Goal: Task Accomplishment & Management: Manage account settings

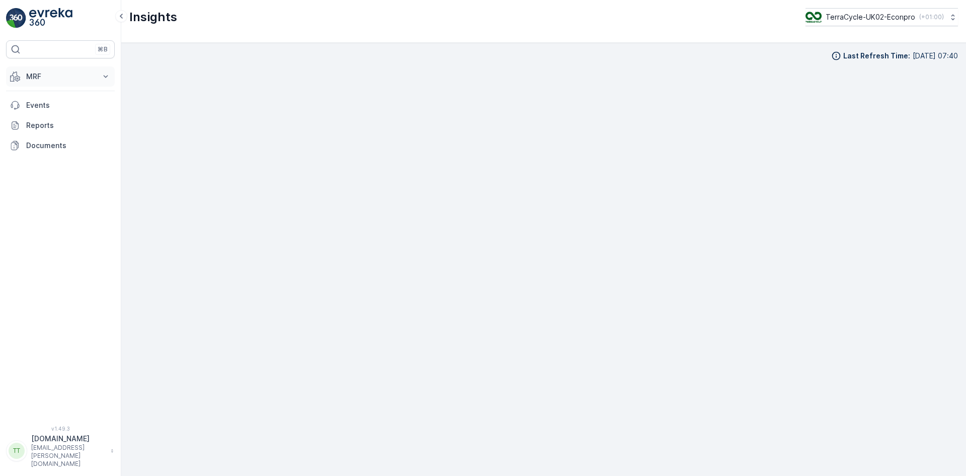
click at [43, 72] on p "MRF" at bounding box center [60, 76] width 68 height 10
click at [37, 121] on p "Pallet" at bounding box center [35, 122] width 19 height 10
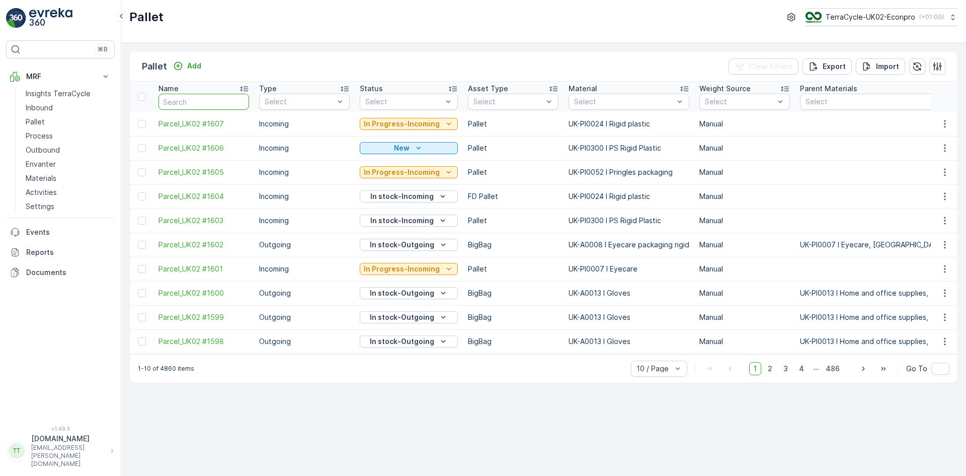
click at [181, 99] on input "text" at bounding box center [204, 102] width 91 height 16
type input "735"
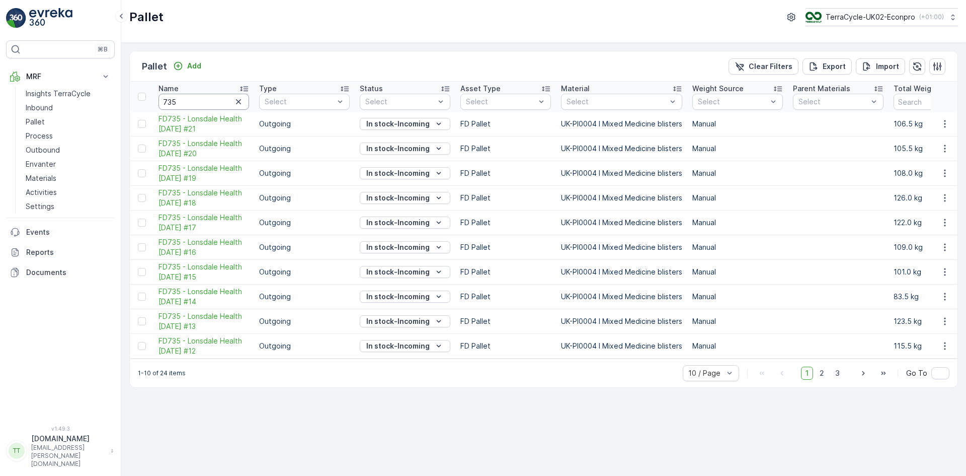
click at [164, 104] on input "735" at bounding box center [204, 102] width 91 height 16
type input "fd735"
click at [275, 142] on span "Outgoing" at bounding box center [281, 140] width 32 height 8
click at [42, 149] on p "Outbound" at bounding box center [43, 150] width 34 height 10
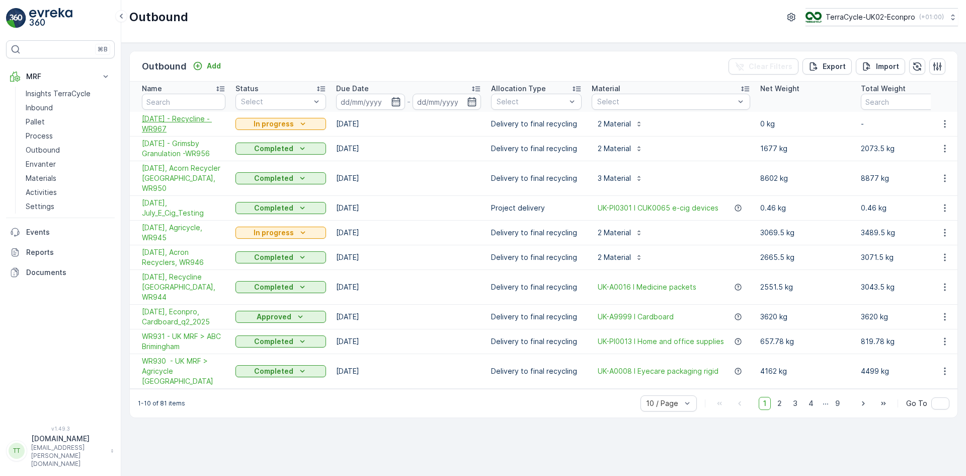
click at [158, 126] on span "10.09.2025 - Recycline - WR967" at bounding box center [184, 124] width 84 height 20
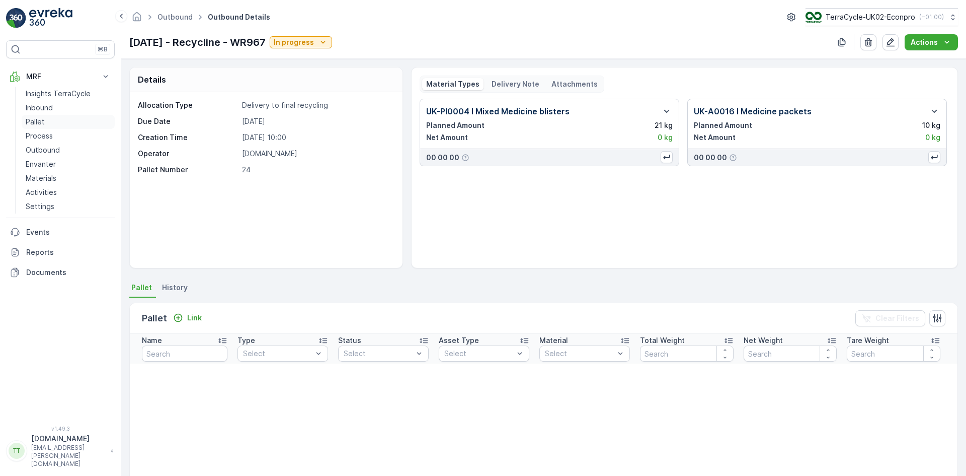
click at [48, 118] on link "Pallet" at bounding box center [68, 122] width 93 height 14
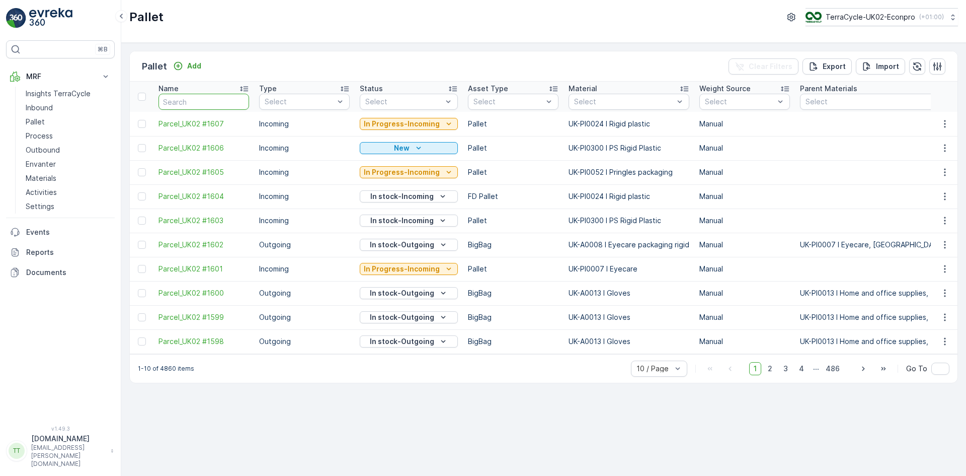
click at [175, 101] on input "text" at bounding box center [204, 102] width 91 height 16
type input "FD"
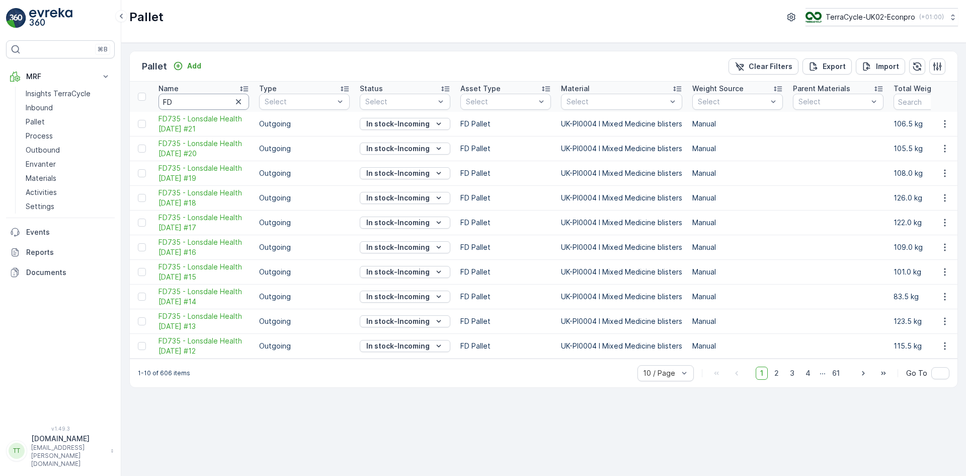
click at [194, 99] on input "FD" at bounding box center [204, 102] width 91 height 16
type input "FD735"
click at [292, 137] on span "Outgoing" at bounding box center [281, 140] width 32 height 8
click at [678, 87] on icon at bounding box center [677, 89] width 8 height 5
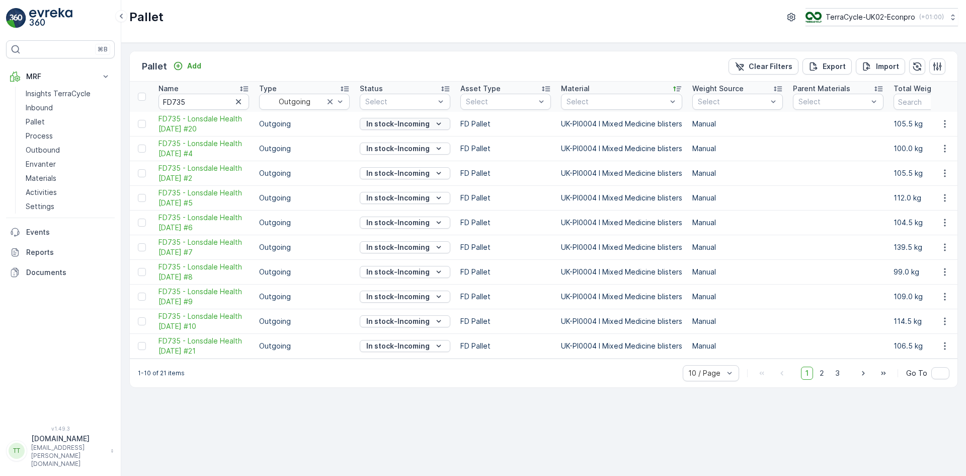
click at [385, 125] on p "In stock-Incoming" at bounding box center [397, 124] width 63 height 10
click at [398, 221] on span "Ready to Allocation" at bounding box center [399, 223] width 66 height 10
click at [385, 147] on p "In stock-Incoming" at bounding box center [397, 148] width 63 height 10
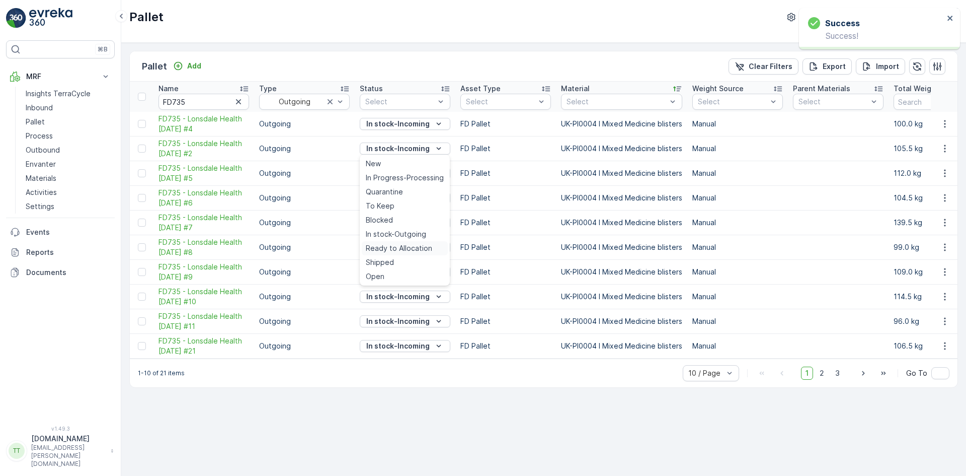
click at [397, 245] on span "Ready to Allocation" at bounding box center [399, 248] width 66 height 10
click at [393, 171] on p "In stock-Incoming" at bounding box center [397, 173] width 63 height 10
click at [393, 119] on p "In stock-Incoming" at bounding box center [398, 124] width 63 height 10
click at [398, 221] on span "Ready to Allocation" at bounding box center [399, 223] width 66 height 10
click at [395, 173] on p "In stock-Incoming" at bounding box center [398, 173] width 63 height 10
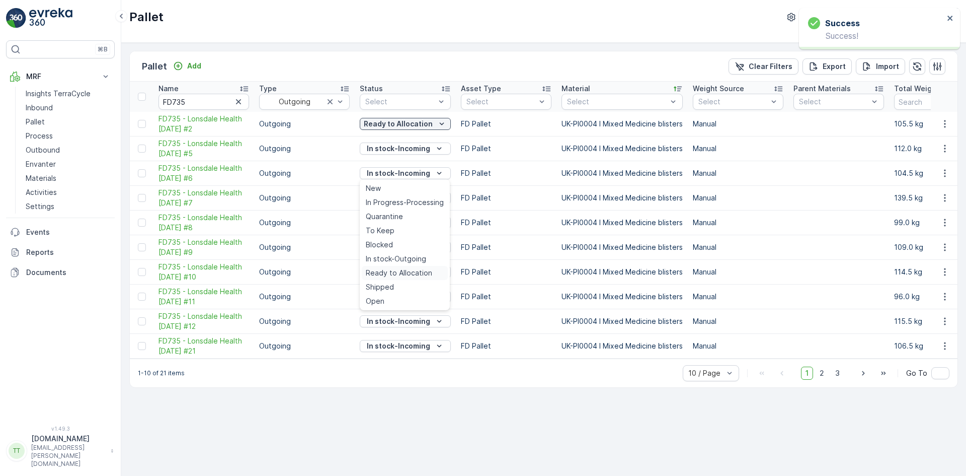
click at [397, 267] on div "Ready to Allocation" at bounding box center [405, 273] width 86 height 14
click at [389, 200] on p "In stock-Incoming" at bounding box center [398, 198] width 63 height 10
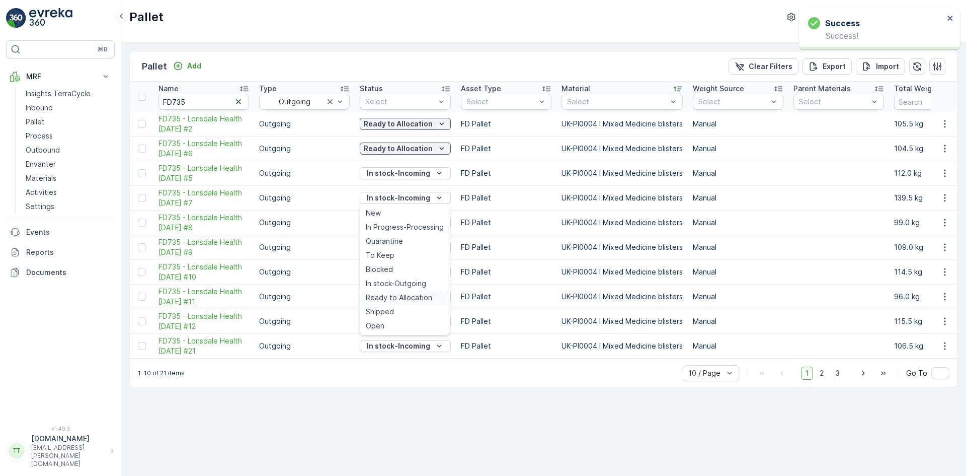
click at [396, 292] on div "Ready to Allocation" at bounding box center [405, 297] width 86 height 14
click at [395, 176] on p "In stock-Incoming" at bounding box center [398, 173] width 63 height 10
click at [411, 275] on span "Ready to Allocation" at bounding box center [399, 273] width 66 height 10
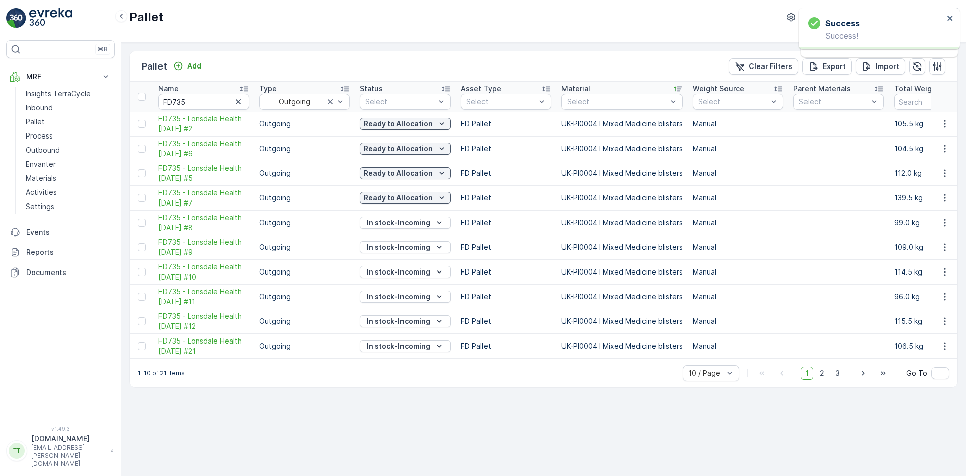
click at [403, 225] on p "In stock-Incoming" at bounding box center [398, 222] width 63 height 10
click at [405, 316] on div "Ready to Allocation" at bounding box center [405, 322] width 86 height 14
click at [399, 248] on p "In stock-Incoming" at bounding box center [398, 247] width 63 height 10
click at [410, 346] on span "Ready to Allocation" at bounding box center [399, 347] width 66 height 10
click at [397, 271] on p "In stock-Incoming" at bounding box center [398, 272] width 63 height 10
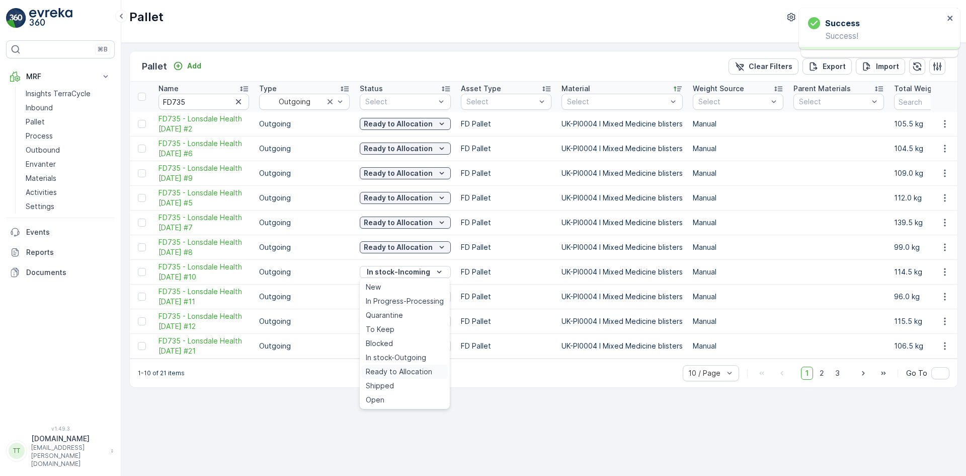
click at [402, 370] on span "Ready to Allocation" at bounding box center [399, 371] width 66 height 10
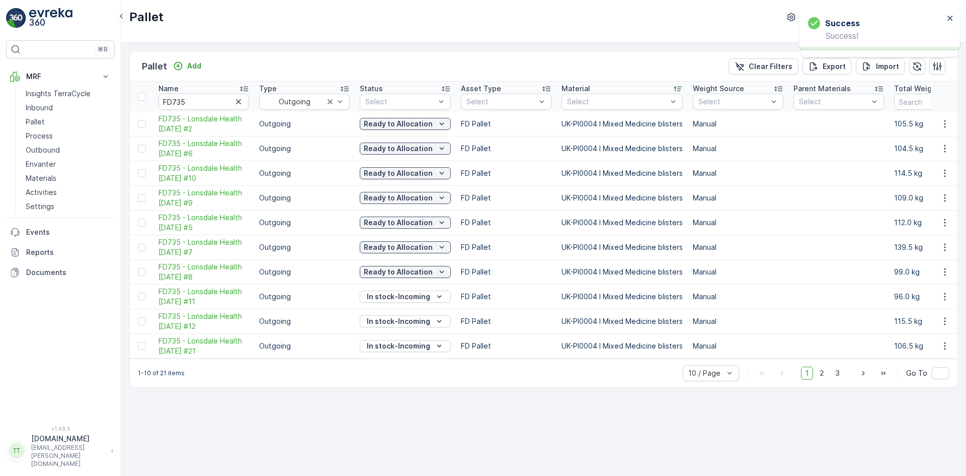
click at [397, 298] on p "In stock-Incoming" at bounding box center [398, 296] width 63 height 10
click at [402, 394] on span "Ready to Allocation" at bounding box center [399, 396] width 66 height 10
click at [410, 321] on p "In stock-Incoming" at bounding box center [398, 321] width 63 height 10
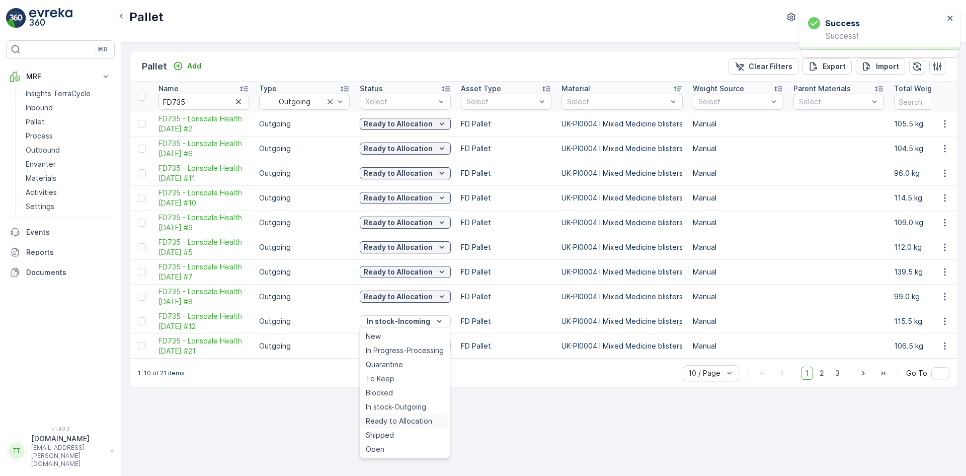
click at [412, 420] on span "Ready to Allocation" at bounding box center [399, 421] width 66 height 10
click at [404, 342] on p "In stock-Incoming" at bounding box center [398, 346] width 63 height 10
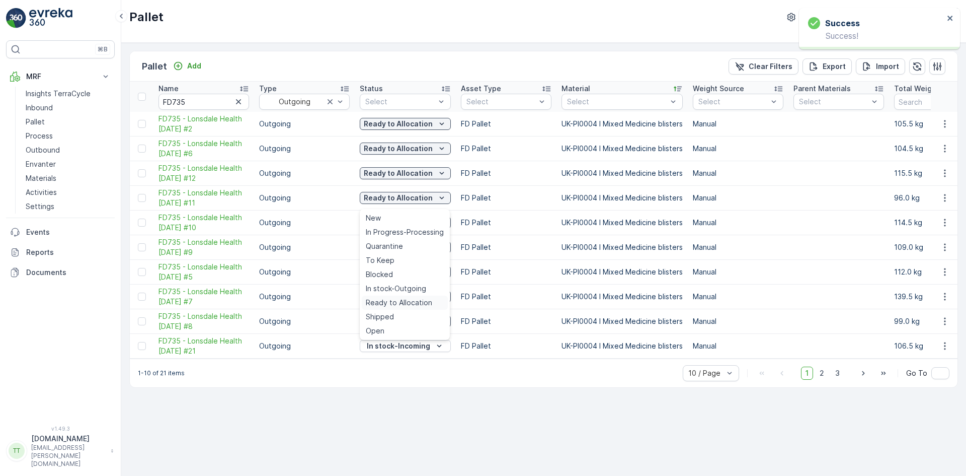
click at [401, 302] on span "Ready to Allocation" at bounding box center [399, 302] width 66 height 10
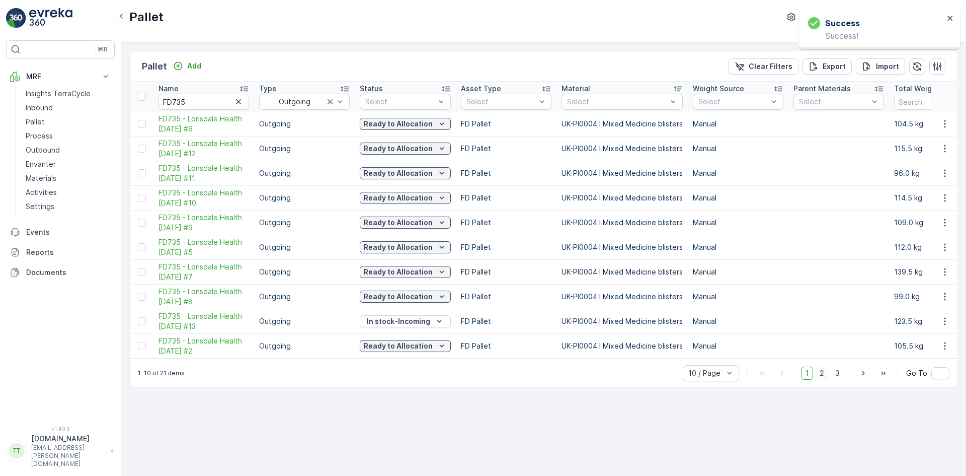
click at [825, 377] on span "2" at bounding box center [822, 372] width 14 height 13
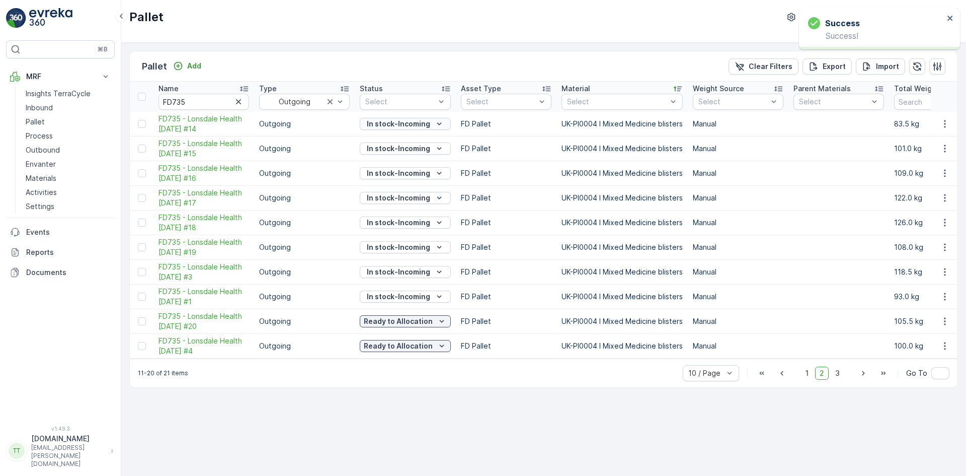
click at [403, 124] on p "In stock-Incoming" at bounding box center [398, 124] width 63 height 10
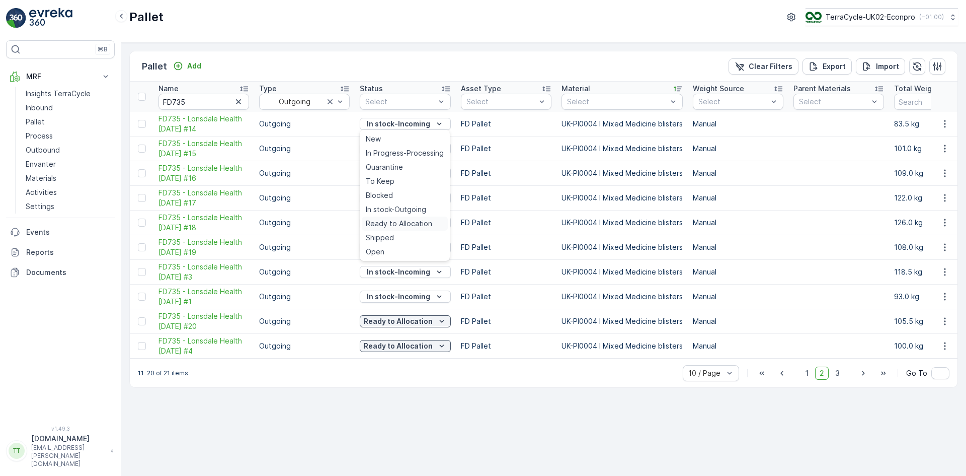
click at [404, 220] on span "Ready to Allocation" at bounding box center [399, 223] width 66 height 10
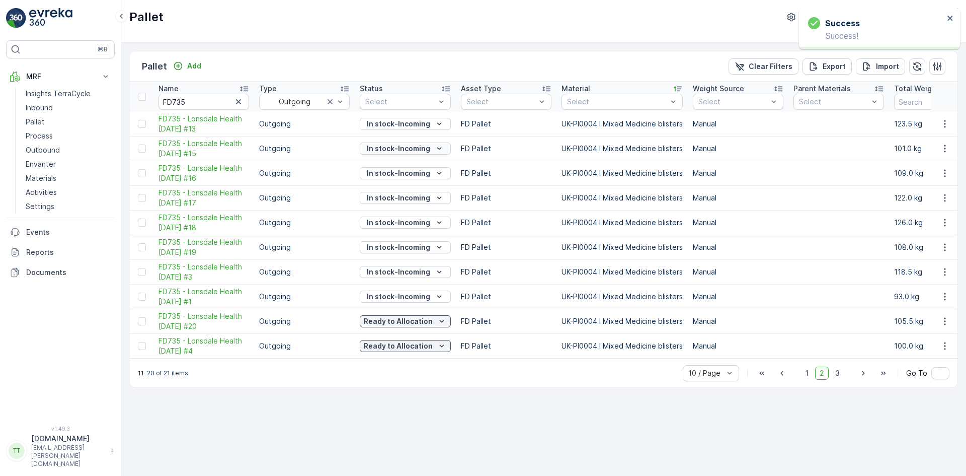
click at [394, 147] on p "In stock-Incoming" at bounding box center [398, 148] width 63 height 10
click at [411, 248] on span "Ready to Allocation" at bounding box center [399, 248] width 66 height 10
click at [399, 145] on p "In stock-Incoming" at bounding box center [398, 148] width 63 height 10
click at [410, 246] on span "Ready to Allocation" at bounding box center [399, 248] width 66 height 10
click at [395, 169] on p "In stock-Incoming" at bounding box center [398, 173] width 63 height 10
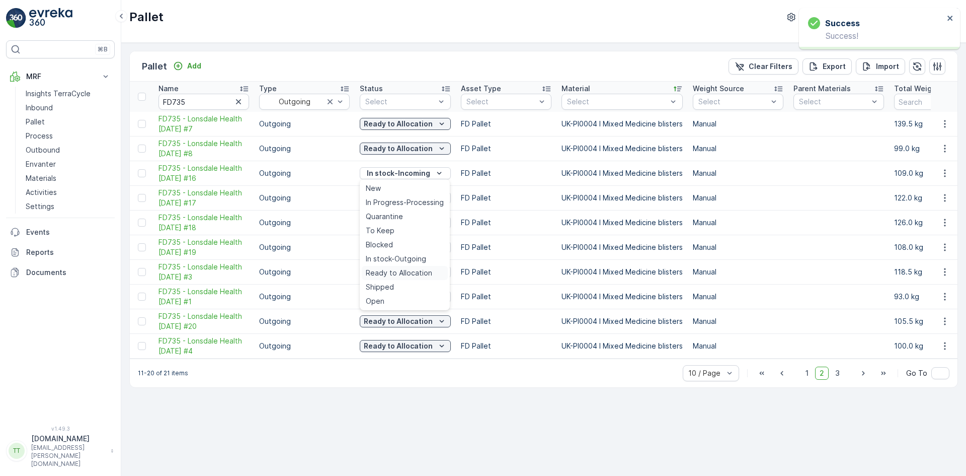
click at [409, 272] on span "Ready to Allocation" at bounding box center [399, 273] width 66 height 10
click at [396, 196] on p "In stock-Incoming" at bounding box center [398, 198] width 63 height 10
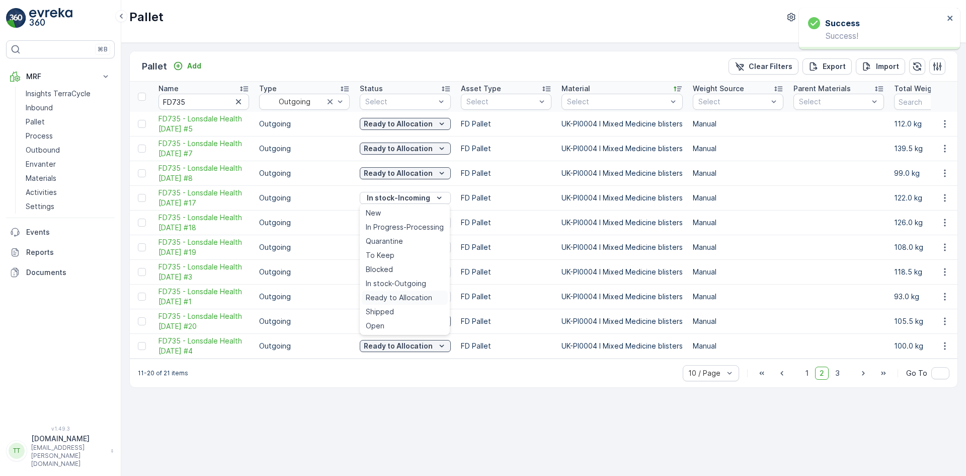
click at [404, 295] on span "Ready to Allocation" at bounding box center [399, 297] width 66 height 10
click at [391, 222] on p "In stock-Incoming" at bounding box center [398, 222] width 63 height 10
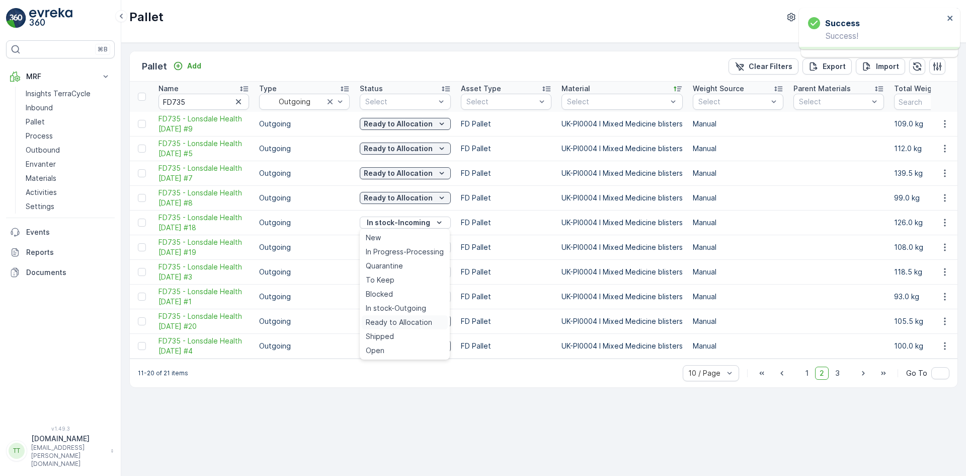
click at [402, 324] on span "Ready to Allocation" at bounding box center [399, 322] width 66 height 10
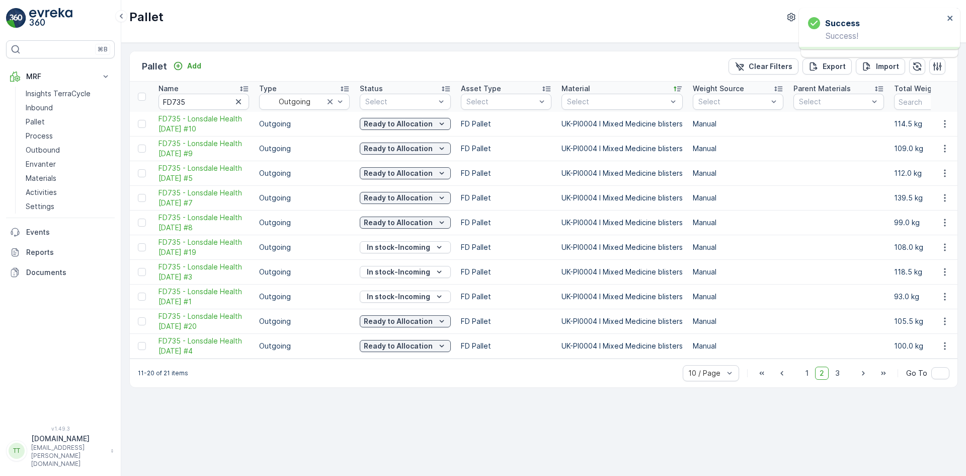
click at [397, 249] on p "In stock-Incoming" at bounding box center [398, 247] width 63 height 10
click at [410, 347] on span "Ready to Allocation" at bounding box center [399, 347] width 66 height 10
click at [398, 271] on p "In stock-Incoming" at bounding box center [398, 272] width 63 height 10
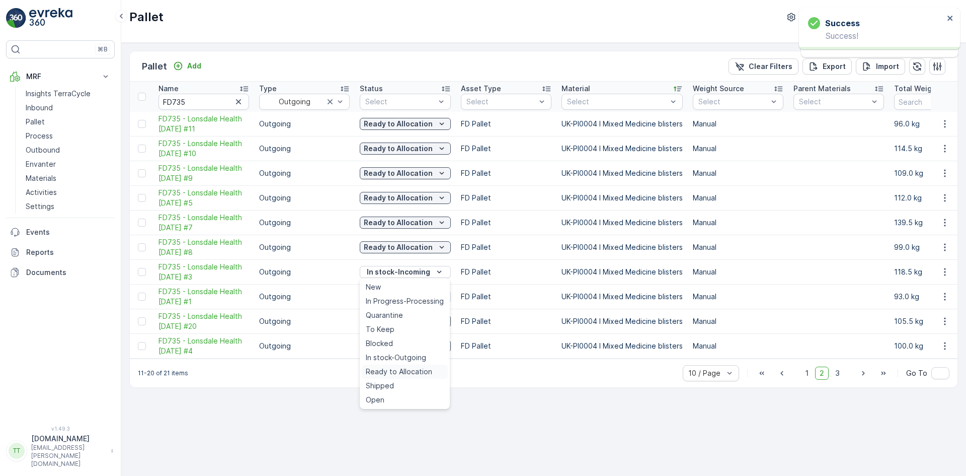
click at [407, 371] on span "Ready to Allocation" at bounding box center [399, 371] width 66 height 10
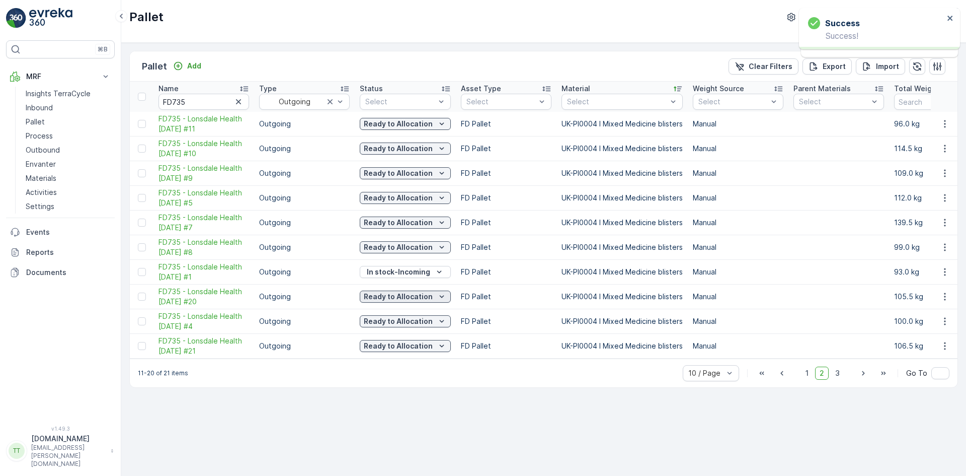
click at [397, 297] on p "Ready to Allocation" at bounding box center [398, 296] width 69 height 10
click at [400, 274] on p "In stock-Incoming" at bounding box center [398, 272] width 63 height 10
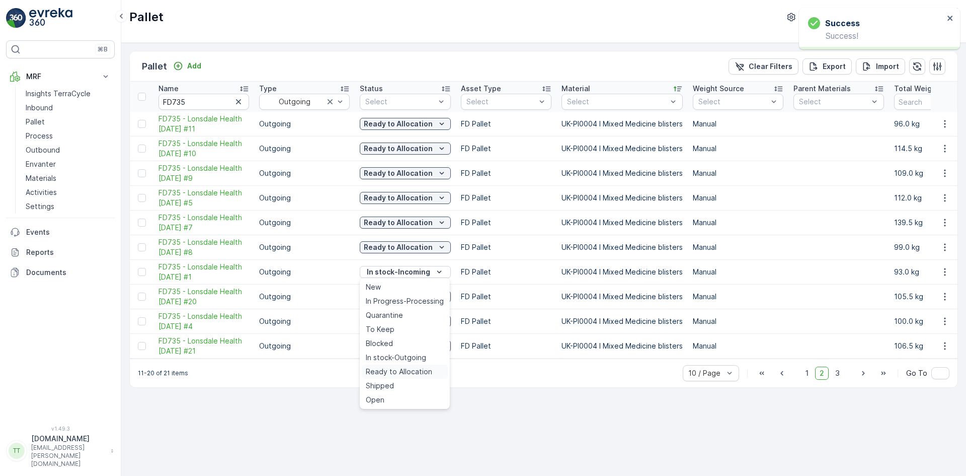
click at [409, 367] on span "Ready to Allocation" at bounding box center [399, 371] width 66 height 10
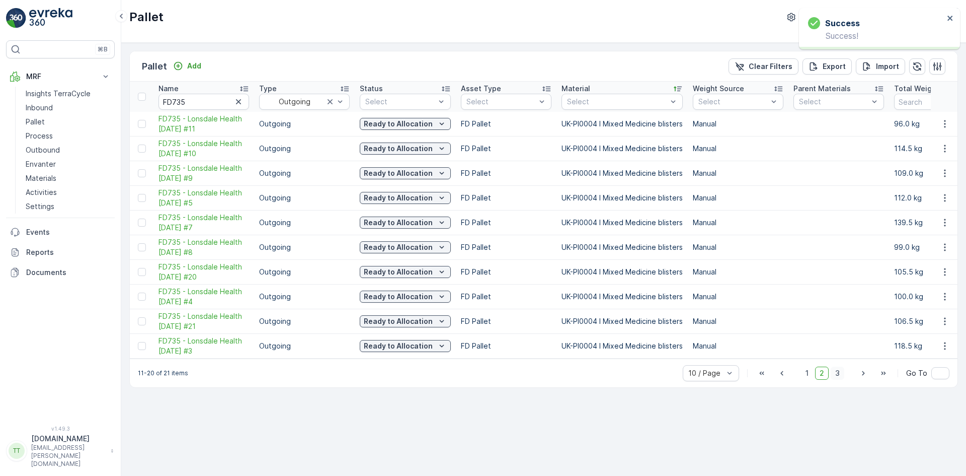
click at [841, 377] on span "3" at bounding box center [838, 372] width 14 height 13
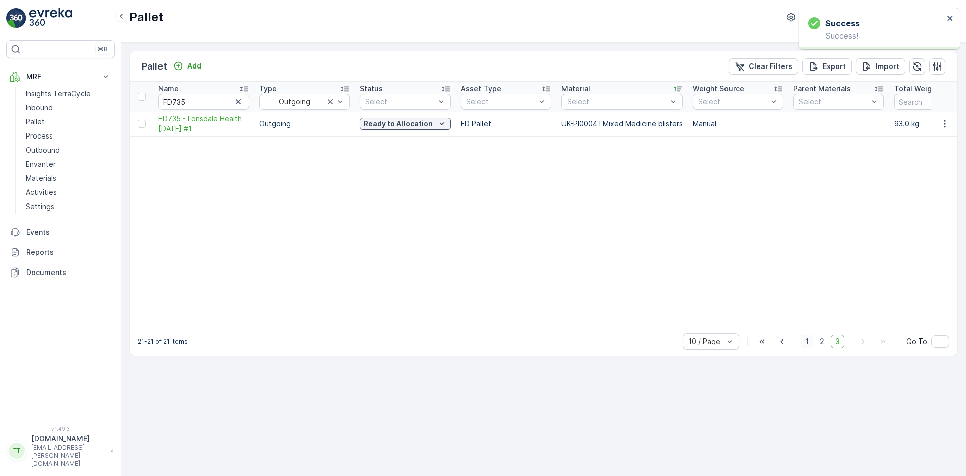
click at [811, 346] on span "1" at bounding box center [807, 341] width 12 height 13
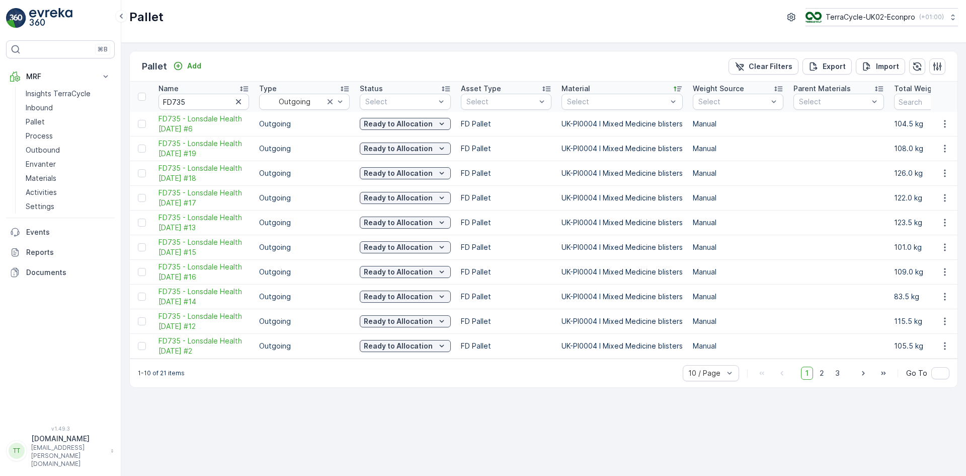
click at [445, 89] on icon at bounding box center [446, 89] width 8 height 5
drag, startPoint x: 348, startPoint y: 127, endPoint x: 430, endPoint y: 127, distance: 82.6
copy tr "Ready to Allocation"
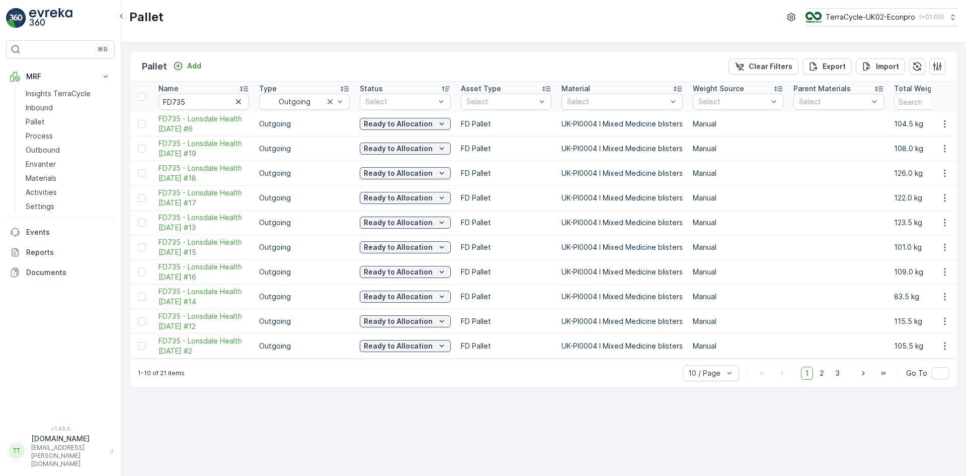
click at [444, 86] on icon at bounding box center [446, 89] width 10 height 10
click at [886, 15] on p "TerraCycle-UK02-Econpro" at bounding box center [870, 17] width 90 height 10
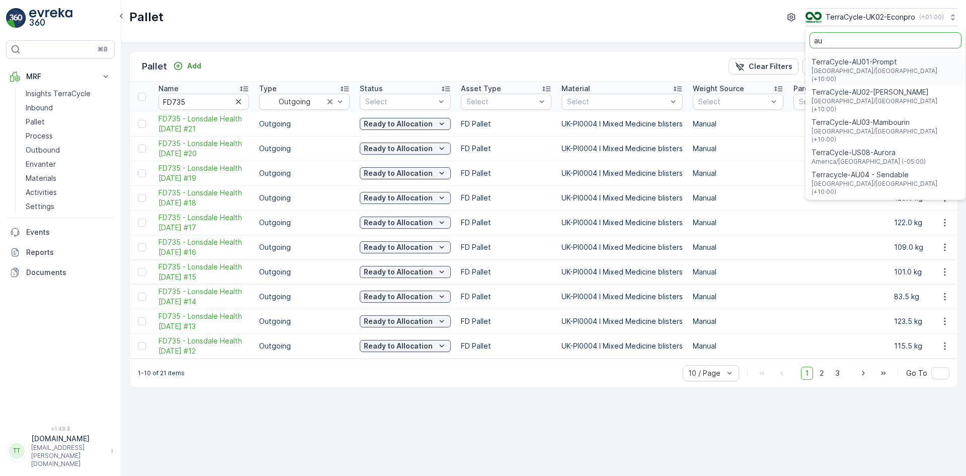
type input "au"
click at [916, 87] on div "TerraCycle-AU02-Sell&Parker Australia/Sydney (+10:00)" at bounding box center [886, 100] width 156 height 30
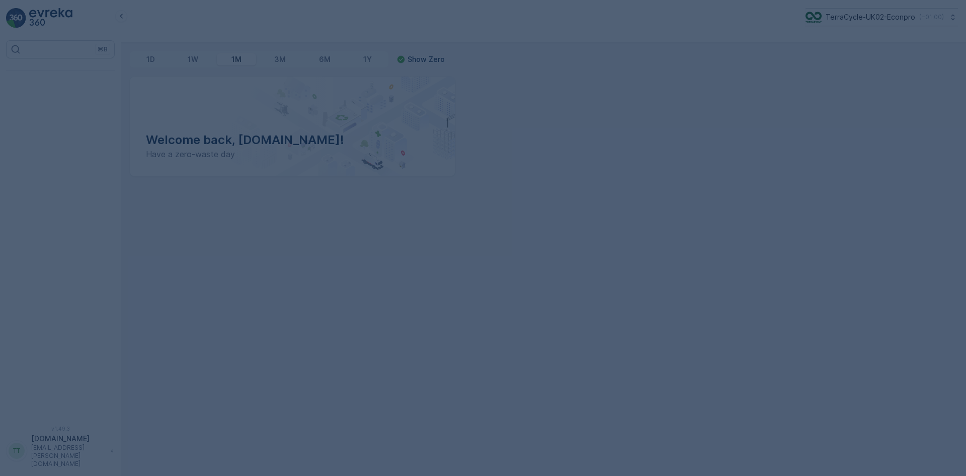
click at [587, 158] on div at bounding box center [483, 238] width 966 height 476
click at [666, 59] on div at bounding box center [483, 238] width 966 height 476
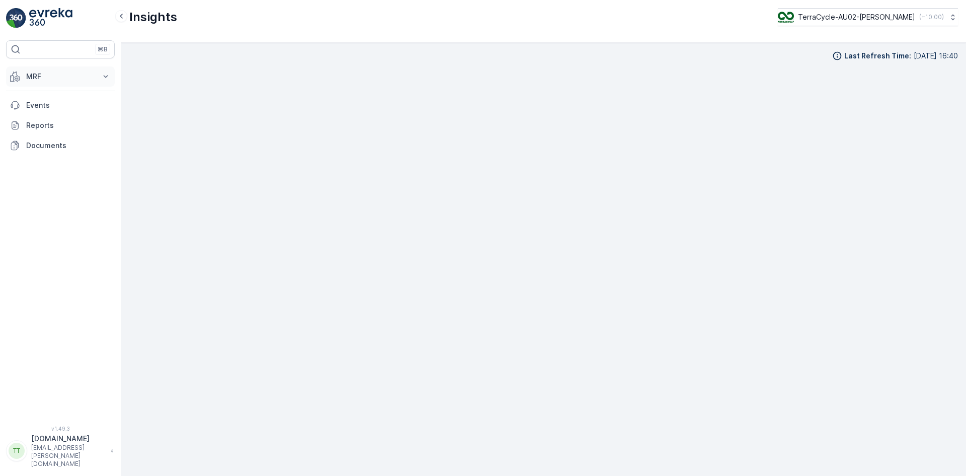
click at [55, 75] on p "MRF" at bounding box center [60, 76] width 68 height 10
click at [39, 106] on p "Inbound" at bounding box center [39, 108] width 27 height 10
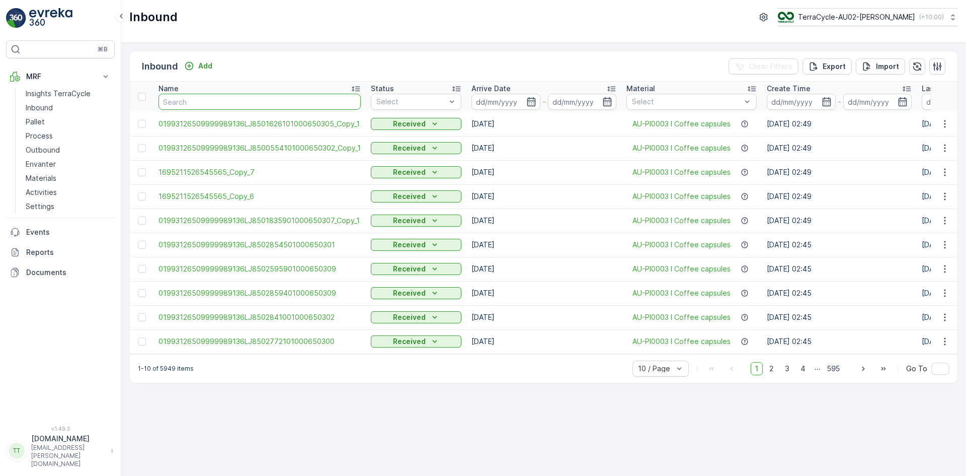
click at [231, 103] on input "text" at bounding box center [260, 102] width 202 height 16
paste input "01993126509999989136LJ8502855001000650305"
type input "01993126509999989136LJ8502855001000650305"
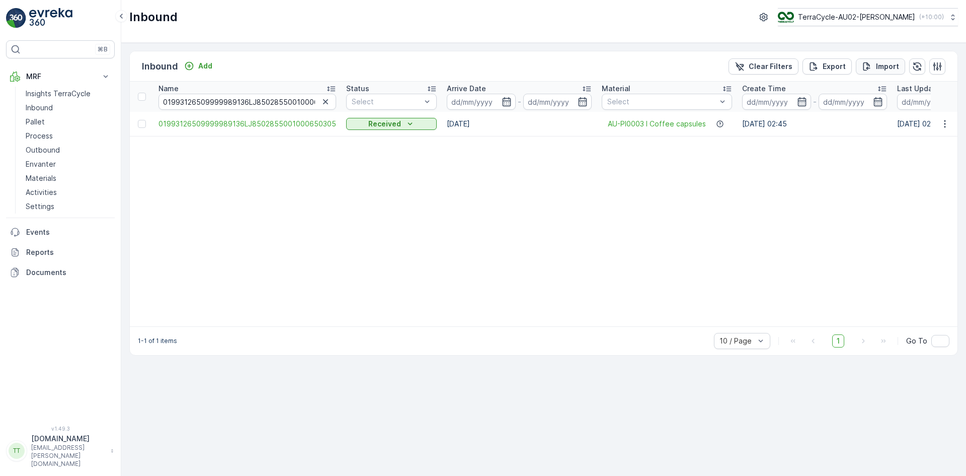
click at [891, 68] on p "Import" at bounding box center [887, 66] width 23 height 10
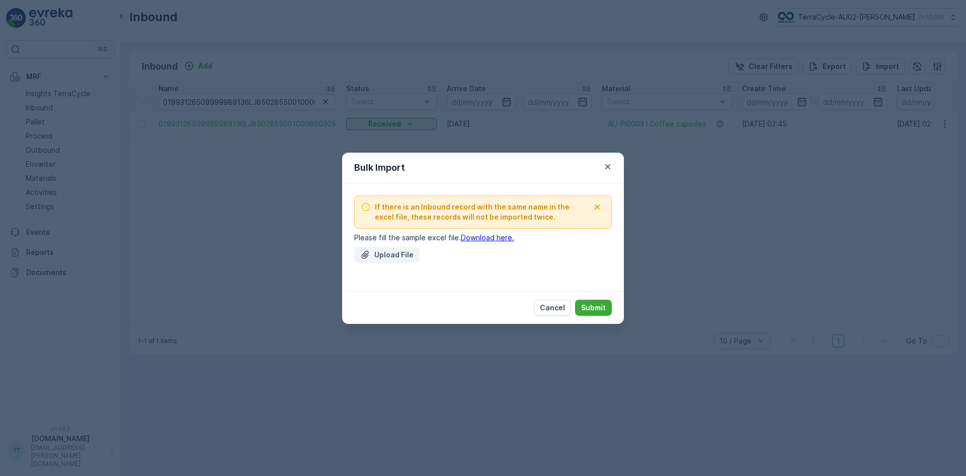
click at [381, 250] on p "Upload File" at bounding box center [393, 255] width 39 height 10
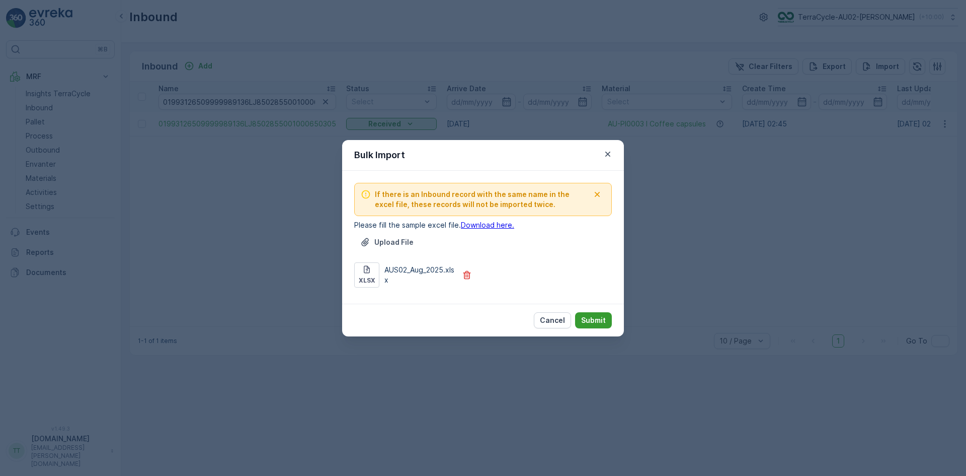
click at [587, 317] on p "Submit" at bounding box center [593, 320] width 25 height 10
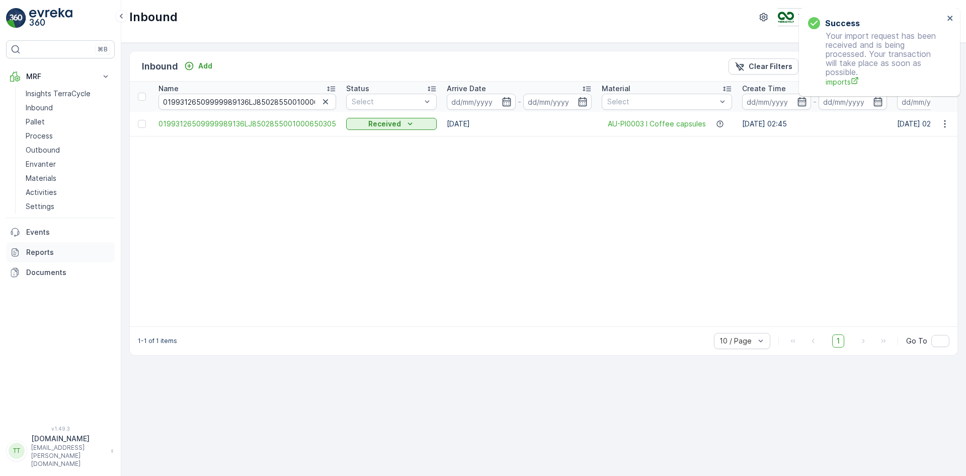
click at [38, 244] on link "Reports" at bounding box center [60, 252] width 109 height 20
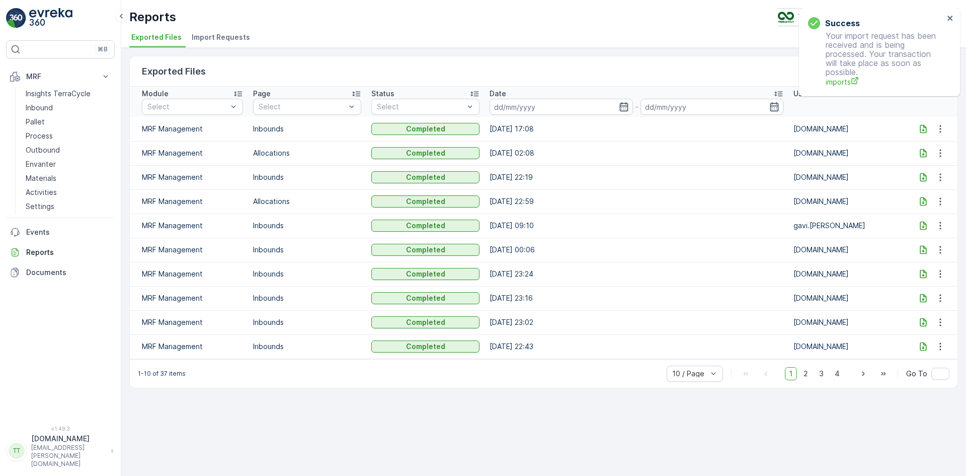
click at [218, 36] on span "Import Requests" at bounding box center [221, 37] width 58 height 10
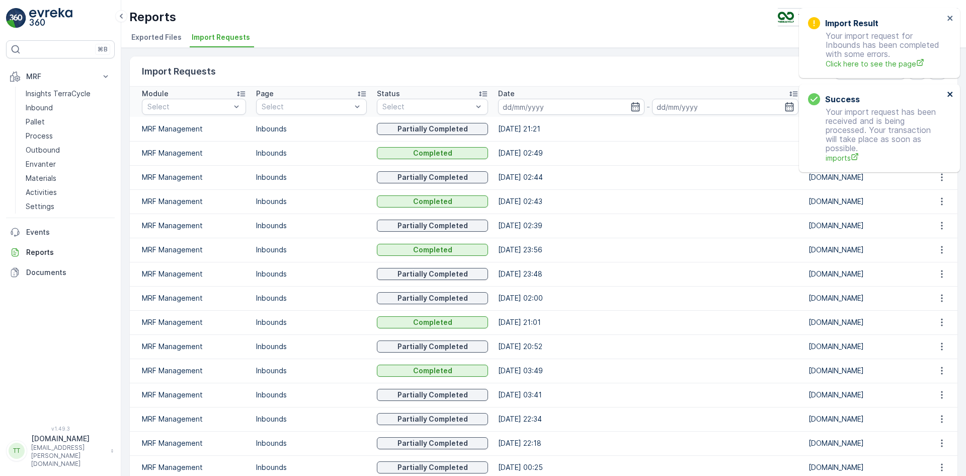
click at [948, 93] on icon "close" at bounding box center [950, 94] width 7 height 8
click at [948, 18] on icon "close" at bounding box center [950, 18] width 7 height 8
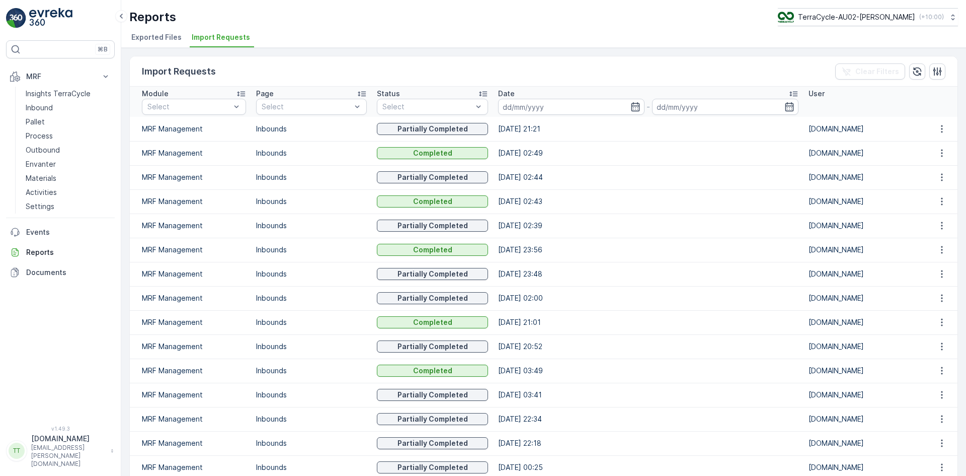
click at [938, 135] on td at bounding box center [941, 129] width 33 height 24
click at [938, 132] on icon "button" at bounding box center [942, 129] width 10 height 10
click at [936, 142] on span "See More Details" at bounding box center [933, 144] width 58 height 10
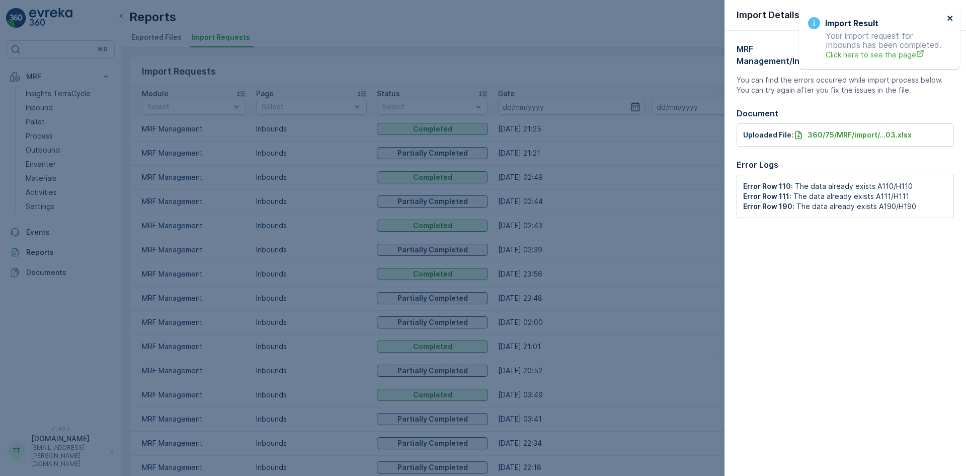
click at [948, 16] on icon "close" at bounding box center [950, 18] width 7 height 8
click at [948, 16] on icon "button" at bounding box center [950, 14] width 5 height 5
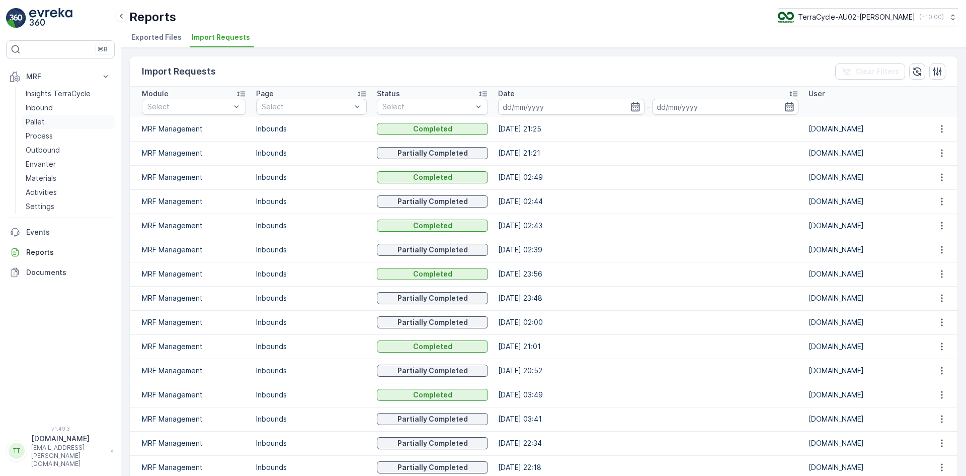
click at [47, 123] on link "Pallet" at bounding box center [68, 122] width 93 height 14
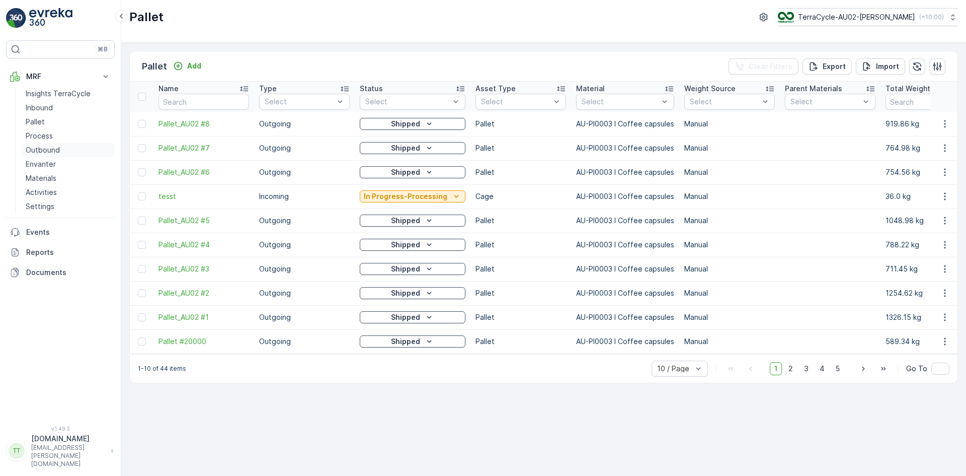
click at [53, 147] on p "Outbound" at bounding box center [43, 150] width 34 height 10
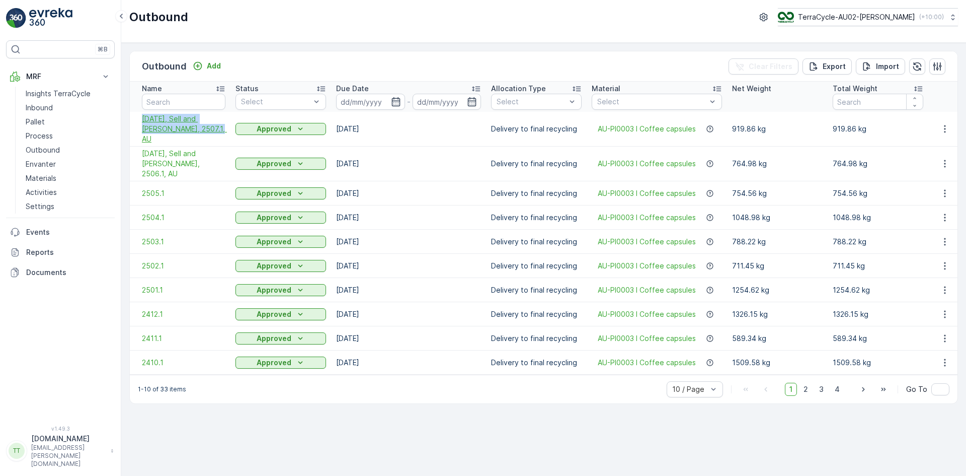
drag, startPoint x: 137, startPoint y: 115, endPoint x: 199, endPoint y: 130, distance: 64.3
click at [199, 130] on td "07/31/2025, Sell and Parker, 2507.1, AU" at bounding box center [180, 129] width 101 height 35
copy span "07/31/2025, Sell and Parker, 2507.1, AU"
click at [215, 63] on p "Add" at bounding box center [214, 66] width 14 height 10
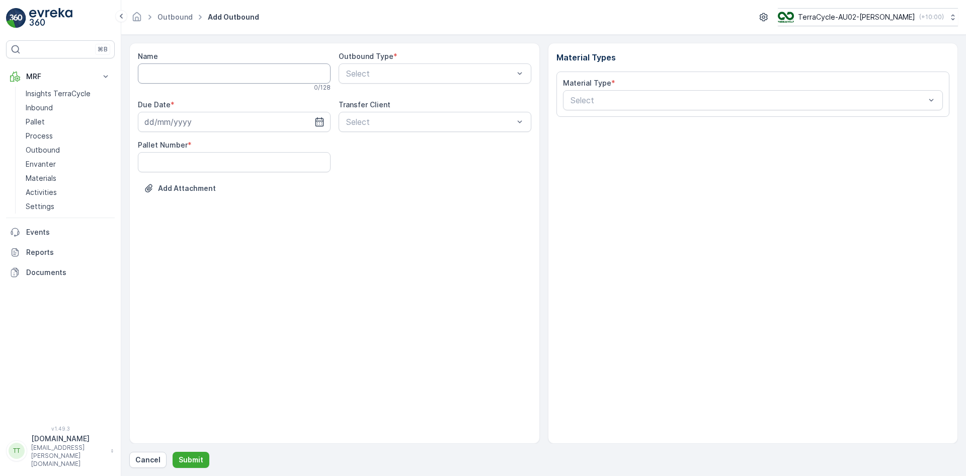
click at [180, 74] on input "Name" at bounding box center [234, 73] width 193 height 20
paste input "07/31/2025, Sell and Parker, 2507.1, AU"
click at [151, 72] on input "07/31/2025, Sell and Parker, 2507.1, AU" at bounding box center [234, 73] width 193 height 20
type input "08/29/2025, Sell and Parker, 2508.1, AU"
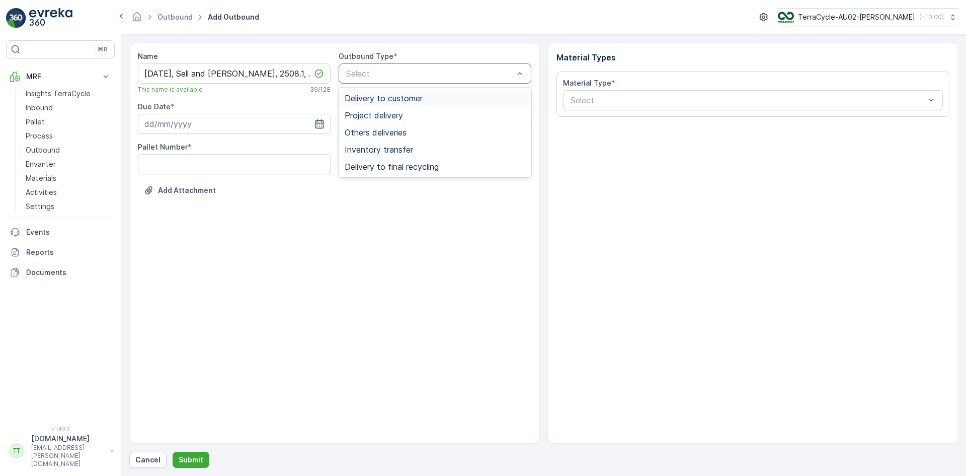
click at [361, 66] on div "Select" at bounding box center [435, 73] width 193 height 20
click at [370, 165] on span "Delivery to final recycling" at bounding box center [392, 166] width 94 height 9
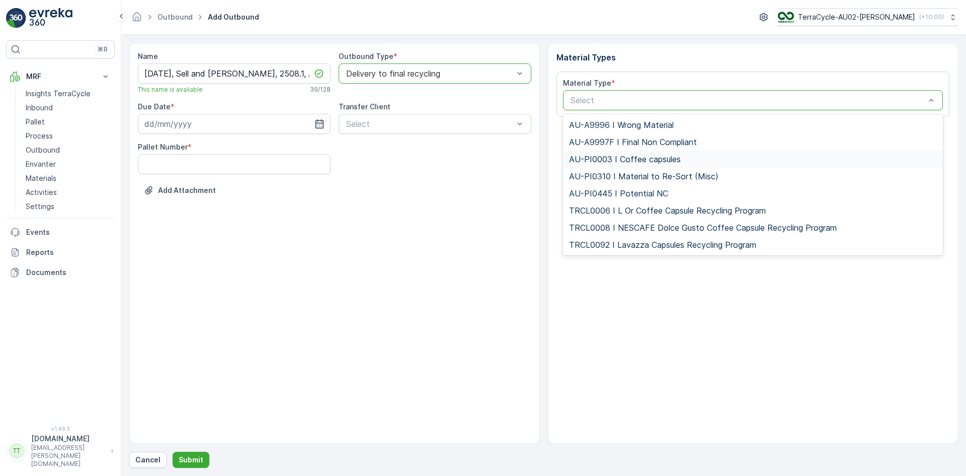
click at [615, 155] on span "AU-PI0003 I Coffee capsules" at bounding box center [625, 159] width 112 height 9
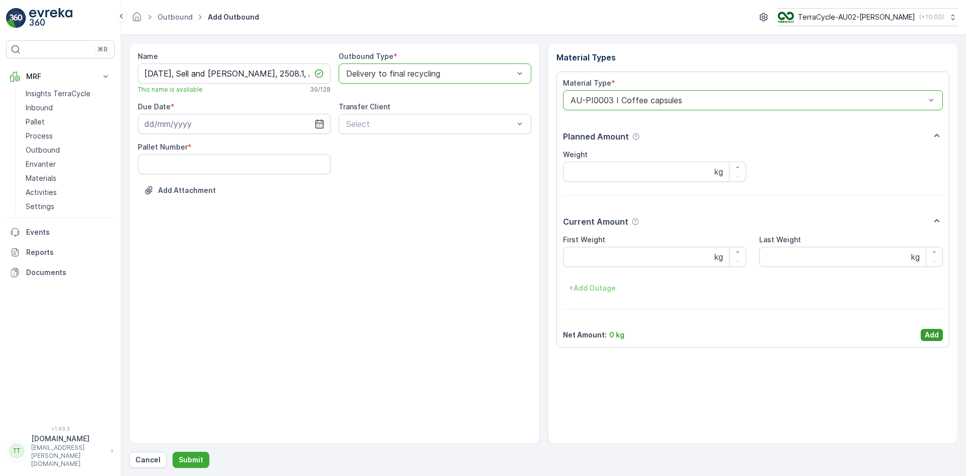
click at [930, 331] on p "Add" at bounding box center [932, 335] width 14 height 10
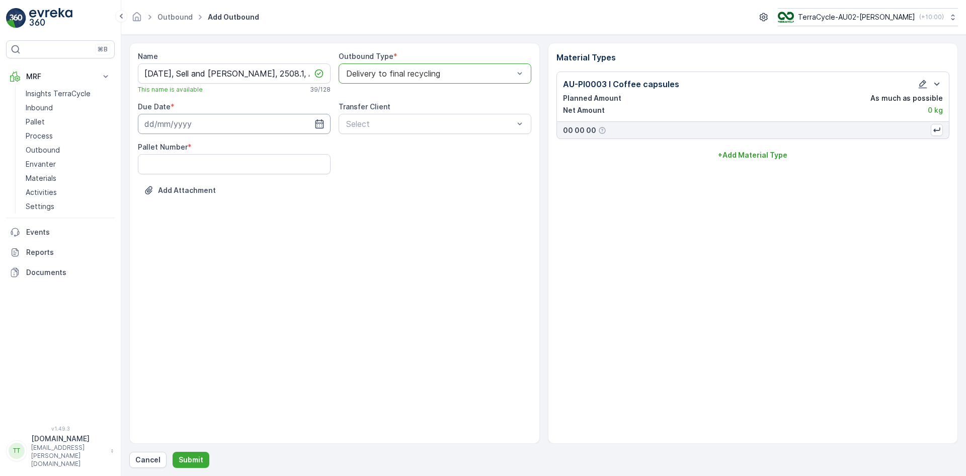
click at [163, 127] on input at bounding box center [234, 124] width 193 height 20
click at [235, 146] on icon "button" at bounding box center [235, 148] width 10 height 10
click at [245, 270] on div "29" at bounding box center [246, 268] width 16 height 16
type input "29.08.2025"
click at [205, 165] on Number "Pallet Number" at bounding box center [234, 164] width 193 height 20
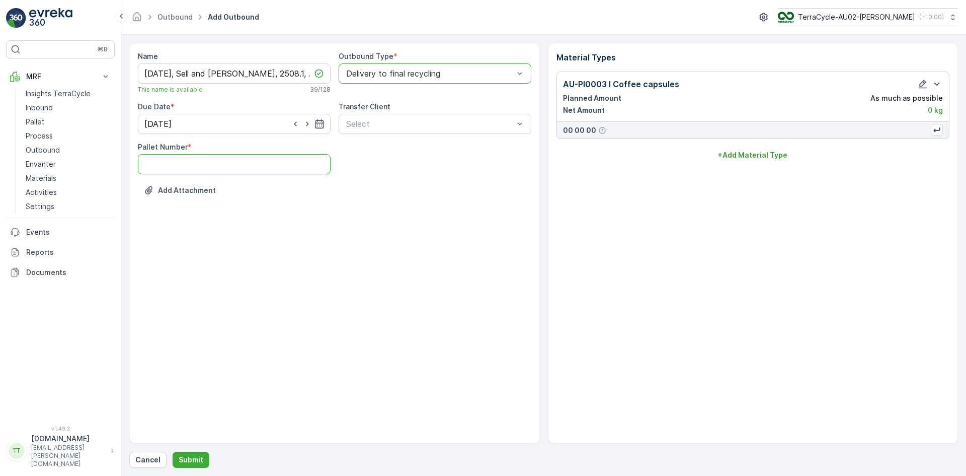
type Number "1"
click at [193, 454] on button "Submit" at bounding box center [191, 460] width 37 height 16
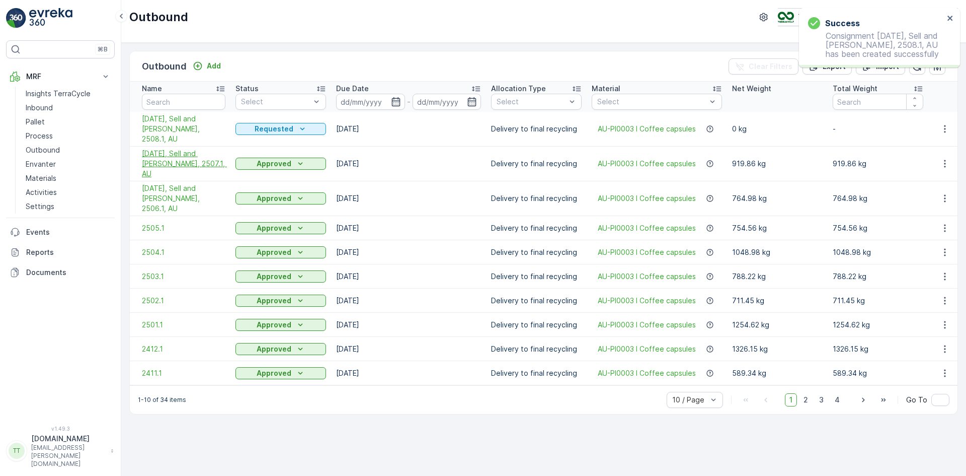
click at [177, 148] on span "07/31/2025, Sell and Parker, 2507.1, AU" at bounding box center [184, 163] width 84 height 30
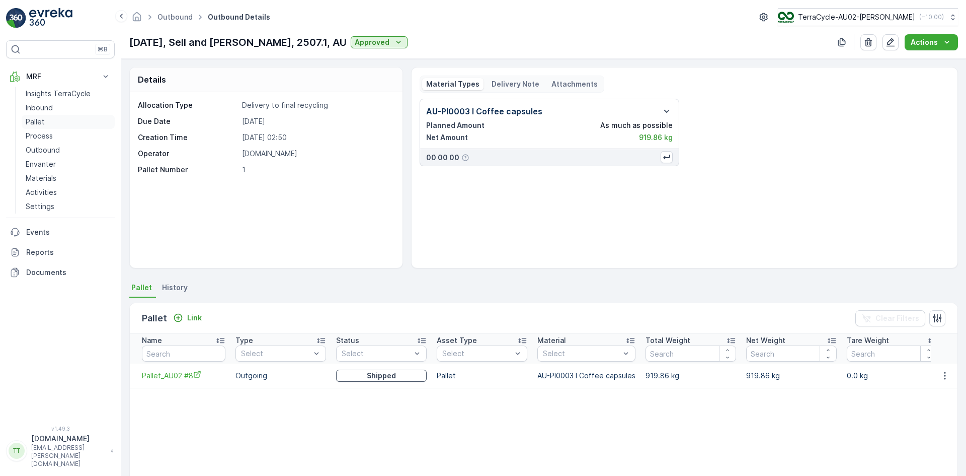
click at [44, 124] on p "Pallet" at bounding box center [35, 122] width 19 height 10
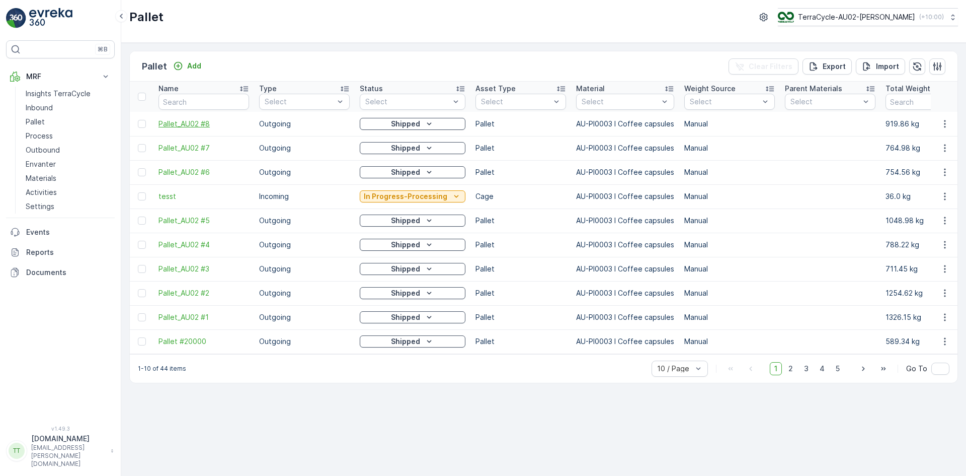
click at [197, 124] on span "Pallet_AU02 #8" at bounding box center [204, 124] width 91 height 10
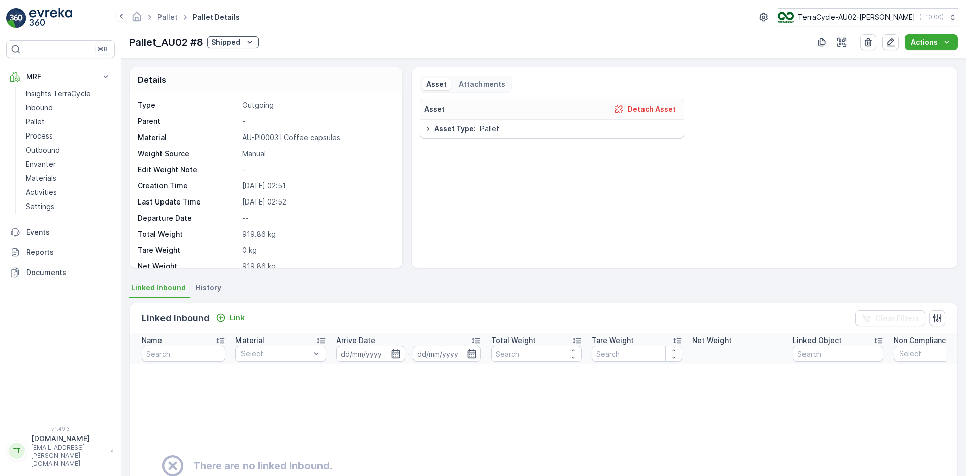
scroll to position [50, 0]
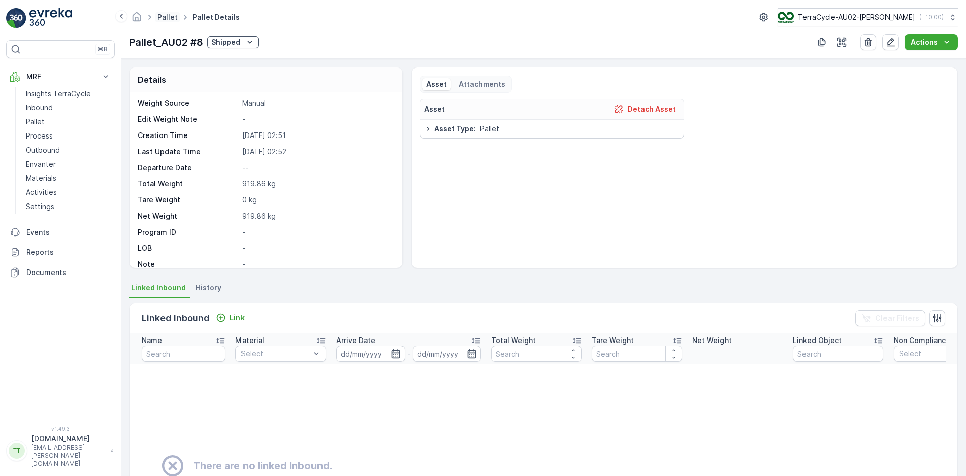
click at [166, 15] on link "Pallet" at bounding box center [168, 17] width 20 height 9
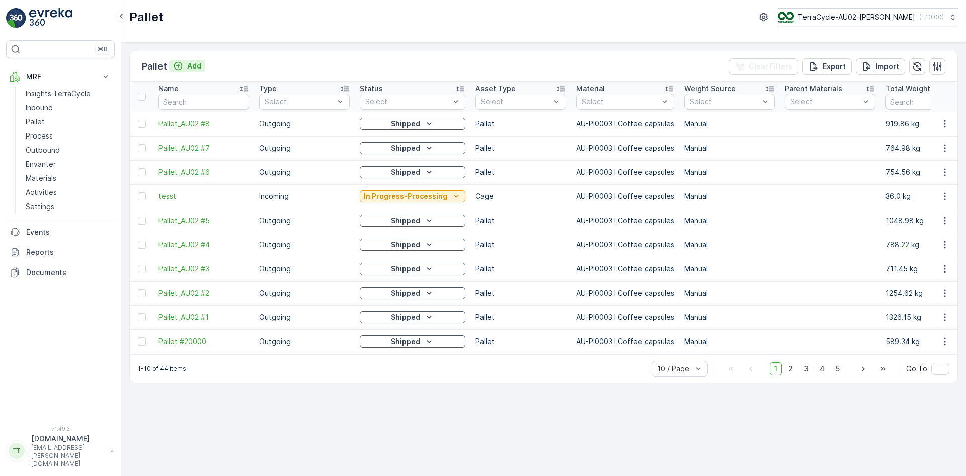
click at [187, 64] on p "Add" at bounding box center [194, 66] width 14 height 10
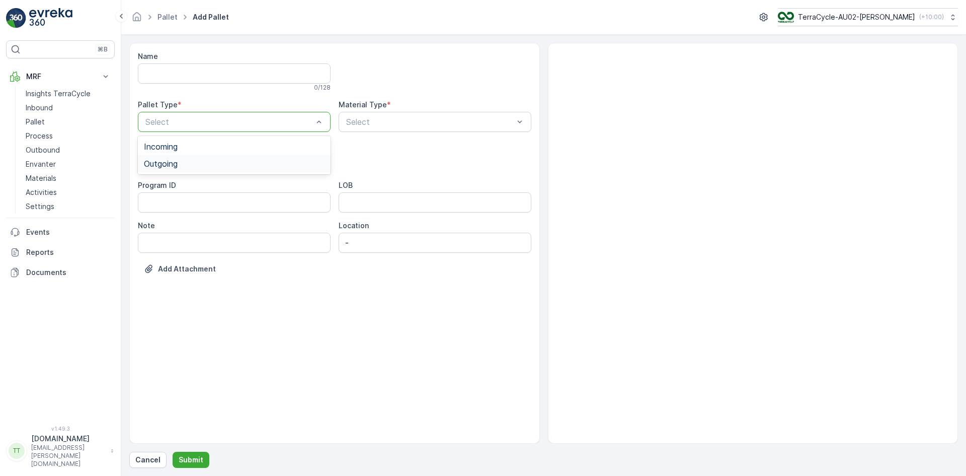
click at [170, 164] on span "Outgoing" at bounding box center [161, 163] width 34 height 9
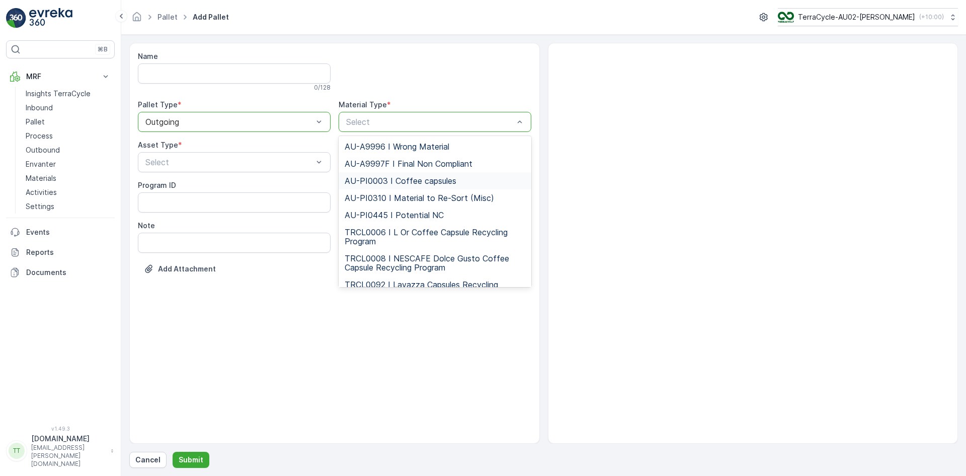
click at [387, 181] on span "AU-PI0003 I Coffee capsules" at bounding box center [401, 180] width 112 height 9
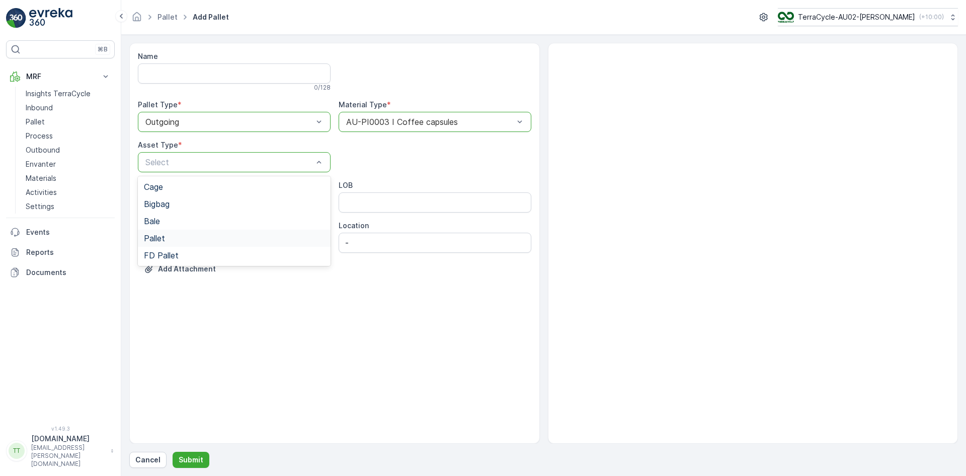
click at [157, 237] on span "Pallet" at bounding box center [154, 238] width 21 height 9
click at [190, 454] on button "Submit" at bounding box center [191, 460] width 37 height 16
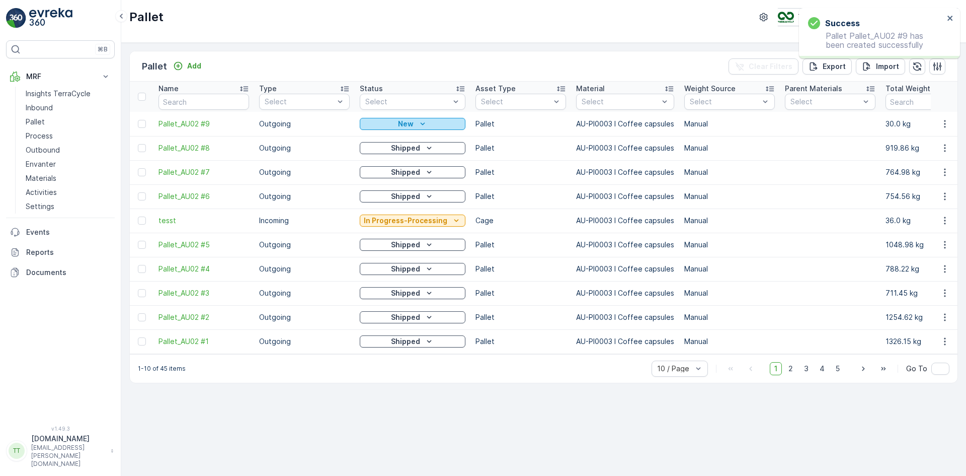
click at [426, 124] on div "New" at bounding box center [413, 124] width 98 height 10
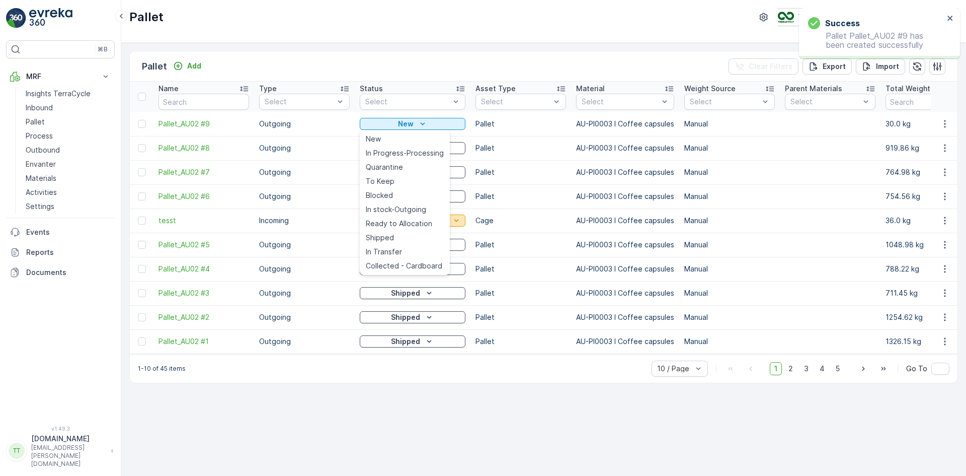
click at [409, 220] on span "Ready to Allocation" at bounding box center [399, 223] width 66 height 10
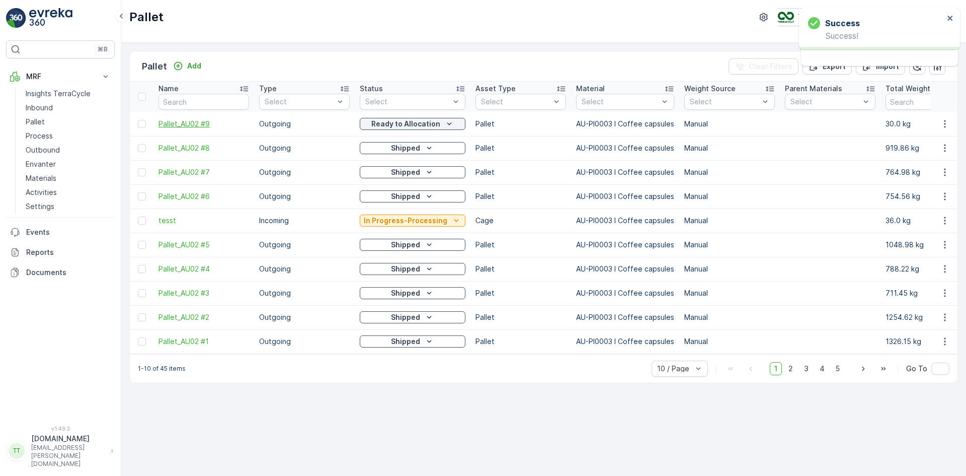
click at [197, 127] on span "Pallet_AU02 #9" at bounding box center [204, 124] width 91 height 10
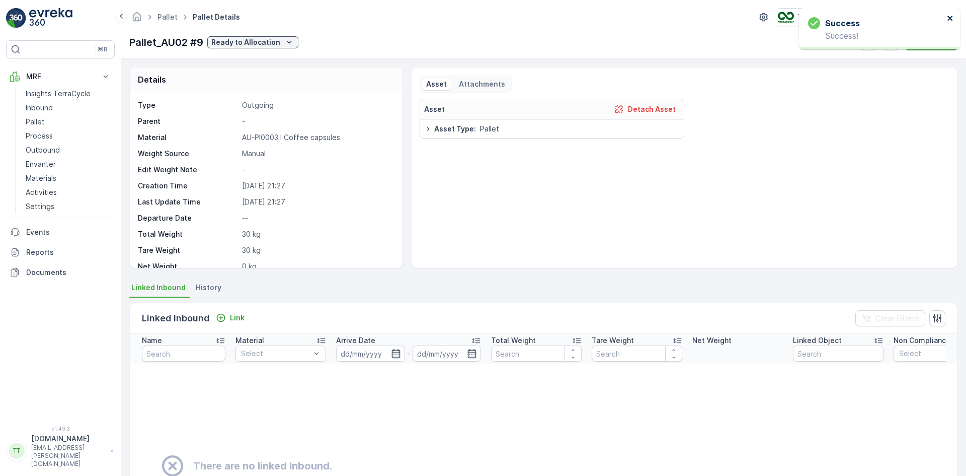
click at [950, 17] on icon "close" at bounding box center [950, 18] width 7 height 8
click at [891, 43] on icon "button" at bounding box center [891, 42] width 10 height 10
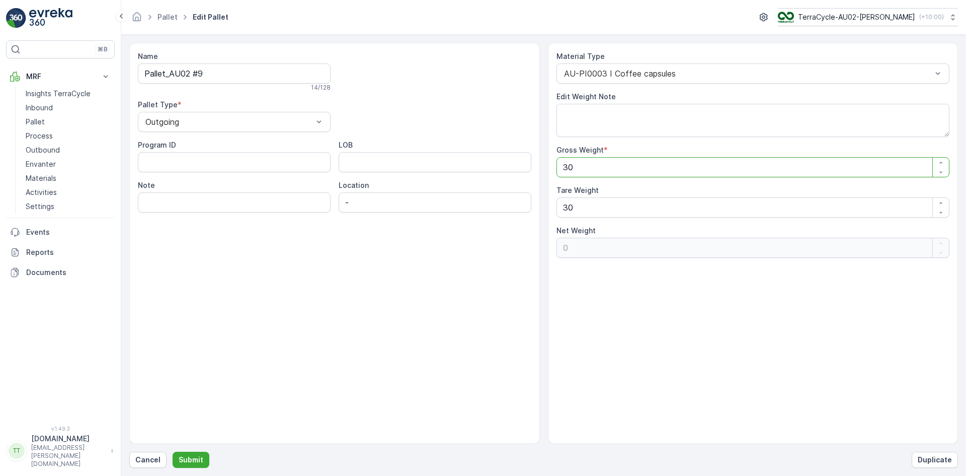
drag, startPoint x: 574, startPoint y: 164, endPoint x: 554, endPoint y: 166, distance: 19.8
click at [555, 166] on div "Material Type AU-PI0003 I Coffee capsules Edit Weight Note Gross Weight * 30 Ta…" at bounding box center [753, 243] width 411 height 401
type Weight "1"
type Weight "-29"
type Weight "14"
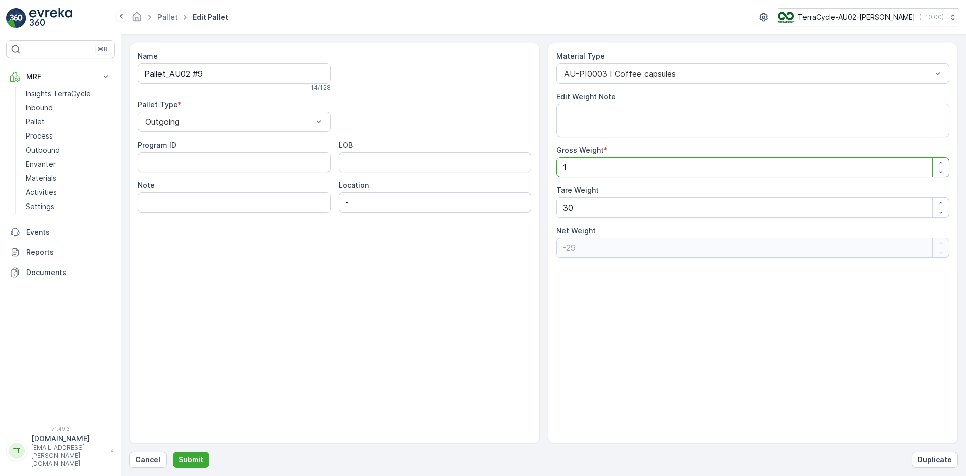
type Weight "-16"
type Weight "140"
type Weight "110"
type Weight "1403"
type Weight "1373"
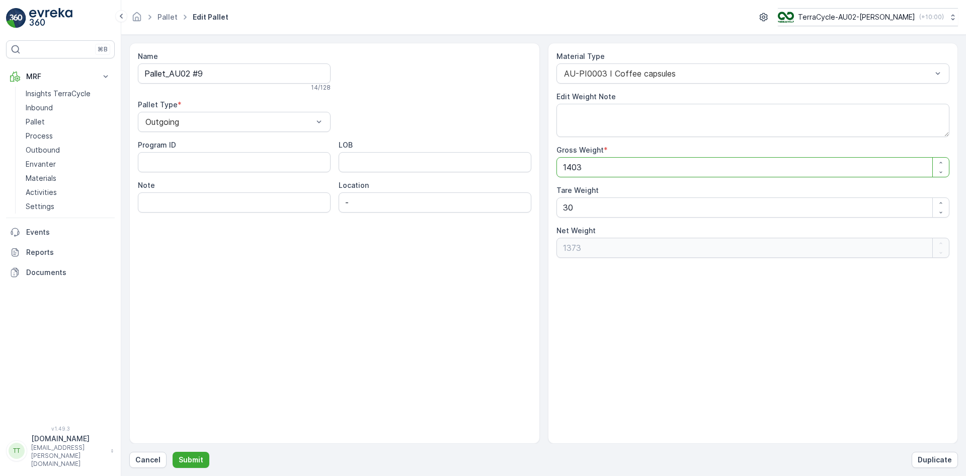
type Weight "140"
type Weight "110"
type Weight "14"
type Weight "-16"
type Weight "1"
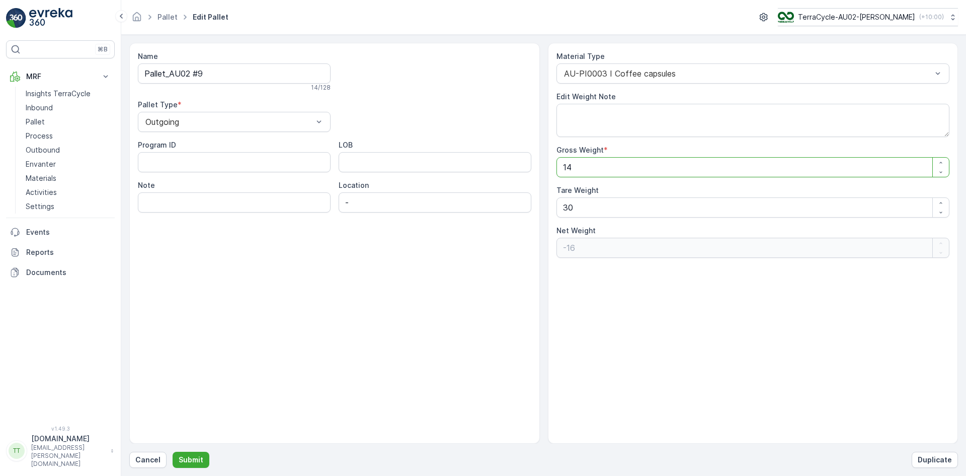
type Weight "-29"
type Weight "11"
type Weight "-19"
type Weight "114"
type Weight "84"
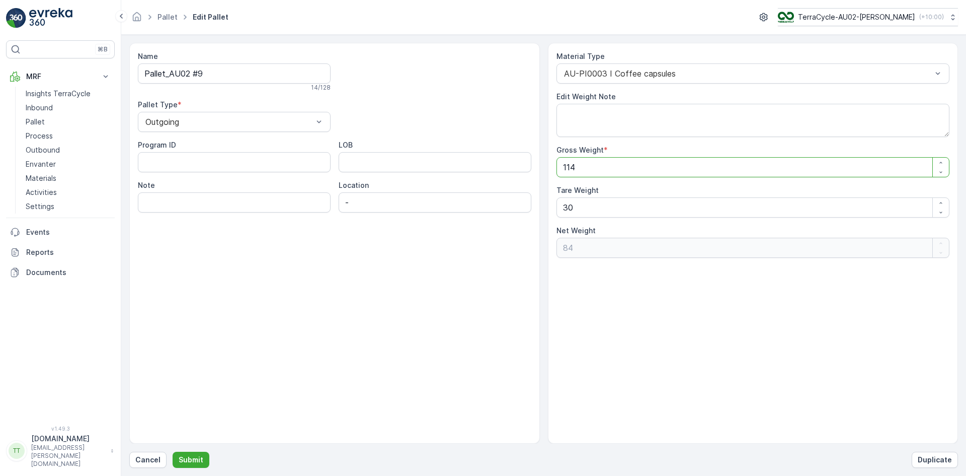
type Weight "1140"
type Weight "1110"
type Weight "1140.3"
type Weight "1110.3"
type Weight "1140.34"
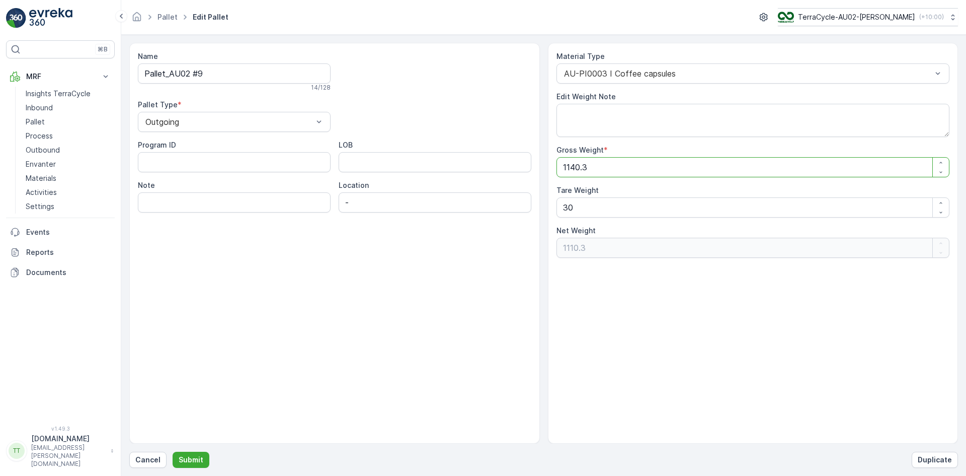
type Weight "1110.34"
type Weight "1140.34"
drag, startPoint x: 567, startPoint y: 209, endPoint x: 559, endPoint y: 212, distance: 8.6
click at [559, 212] on Weight "30" at bounding box center [754, 207] width 394 height 20
type Weight "0"
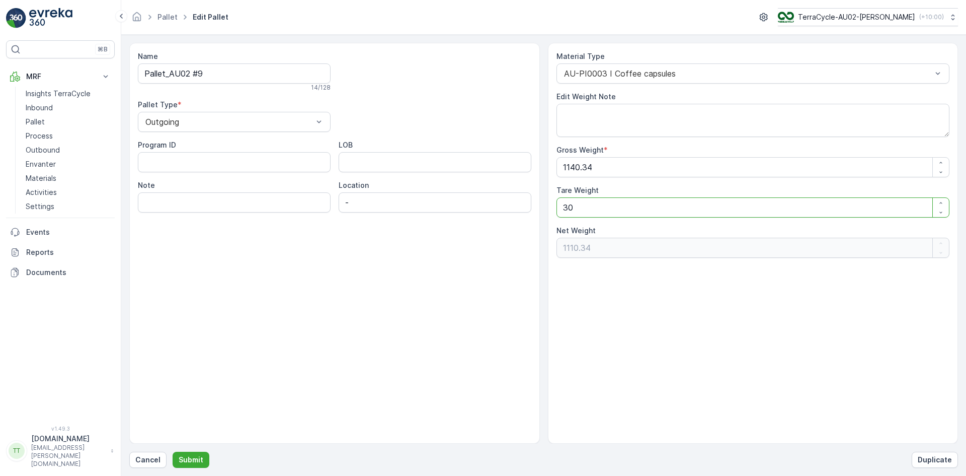
type Weight "1140.34"
type Weight "0"
click at [195, 458] on p "Submit" at bounding box center [191, 460] width 25 height 10
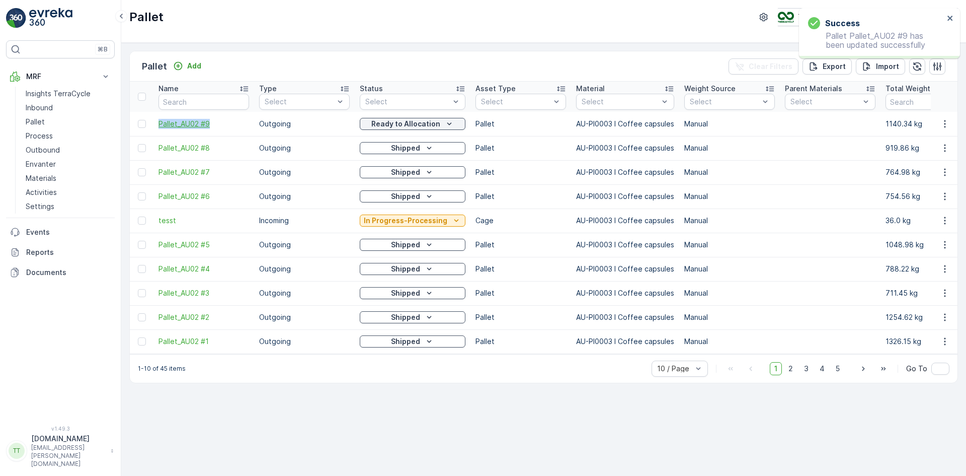
drag, startPoint x: 154, startPoint y: 128, endPoint x: 208, endPoint y: 128, distance: 54.9
click at [208, 128] on td "Pallet_AU02 #9" at bounding box center [204, 124] width 101 height 24
copy span "Pallet_AU02 #9"
click at [48, 146] on p "Outbound" at bounding box center [43, 150] width 34 height 10
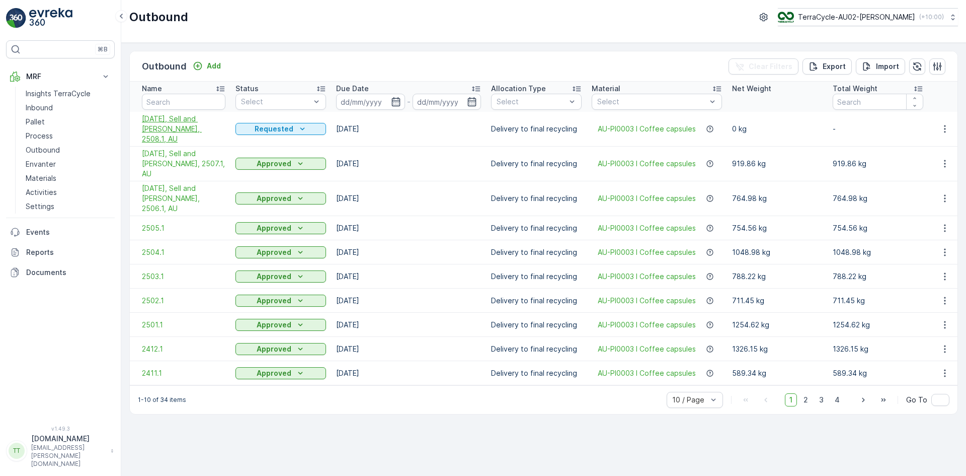
click at [169, 125] on span "08/29/2025, Sell and Parker, 2508.1, AU" at bounding box center [184, 129] width 84 height 30
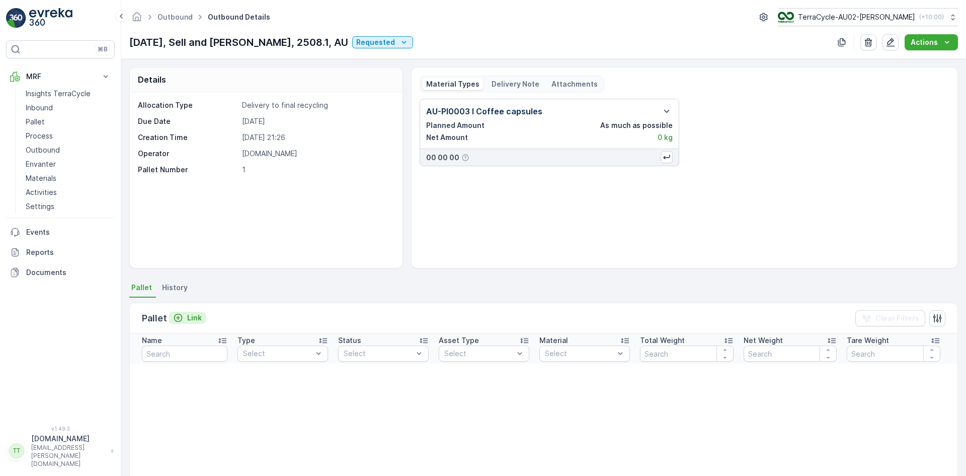
click at [192, 322] on p "Link" at bounding box center [194, 318] width 15 height 10
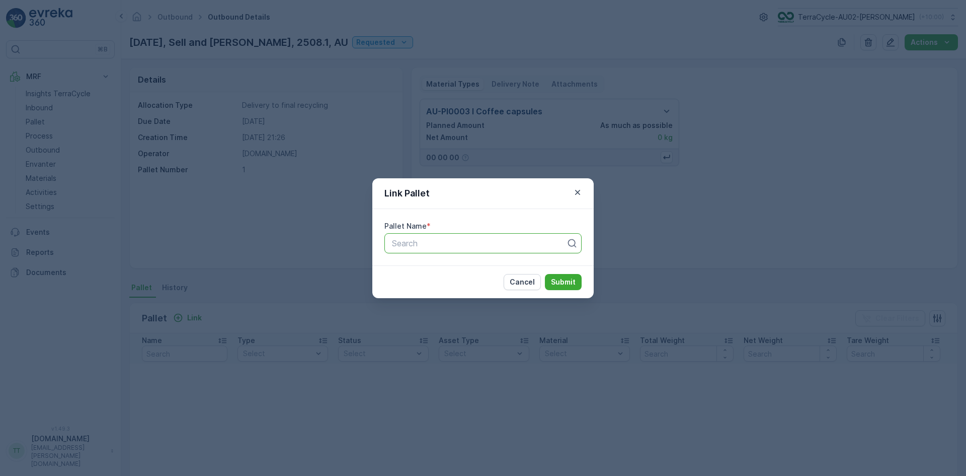
click at [396, 244] on div at bounding box center [479, 243] width 176 height 9
paste input "Pallet_AU02 #9"
type input "Pallet_AU02 #9"
click at [418, 264] on span "Pallet_AU02 #9" at bounding box center [420, 267] width 58 height 9
click at [561, 279] on p "Submit" at bounding box center [563, 282] width 25 height 10
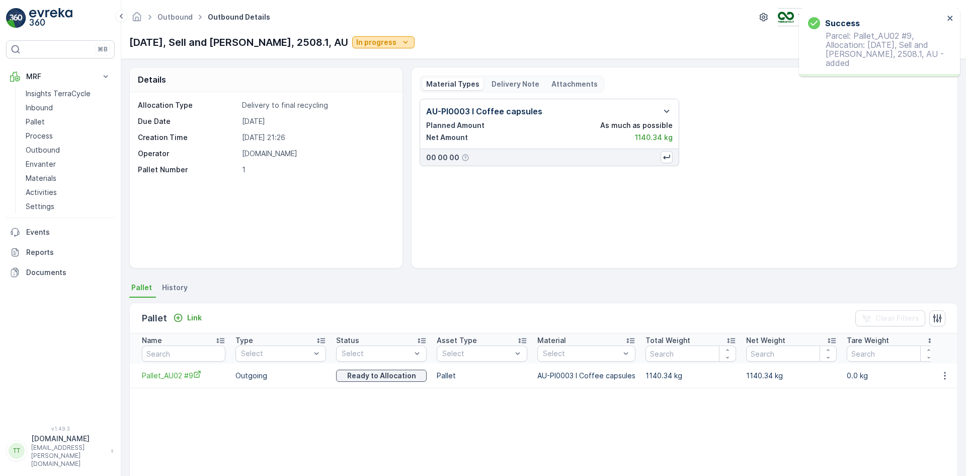
click at [356, 41] on p "In progress" at bounding box center [376, 42] width 40 height 10
click at [348, 87] on span "Completed" at bounding box center [352, 86] width 38 height 10
click at [40, 146] on p "Outbound" at bounding box center [43, 150] width 34 height 10
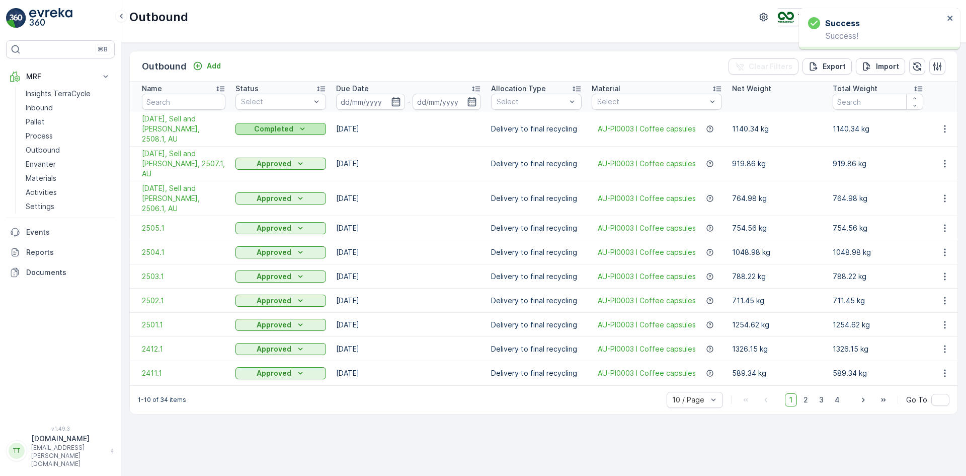
click at [257, 124] on p "Completed" at bounding box center [273, 129] width 39 height 10
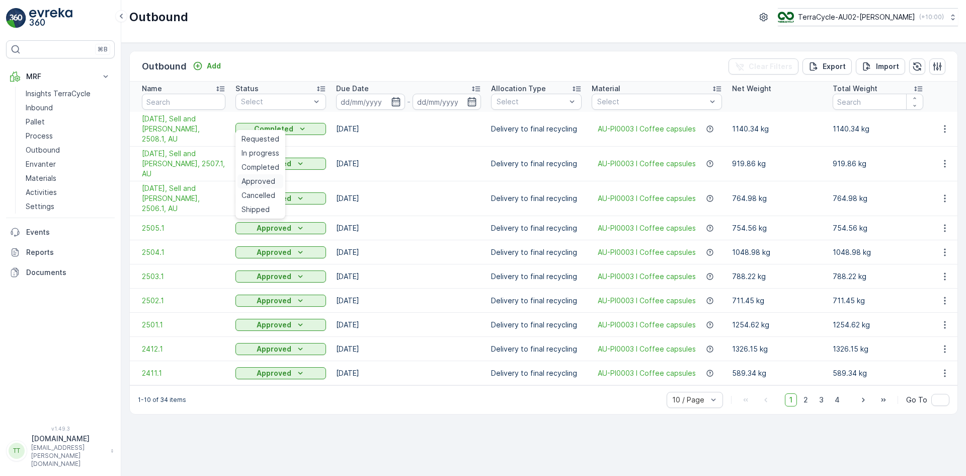
click at [266, 183] on span "Approved" at bounding box center [259, 181] width 34 height 10
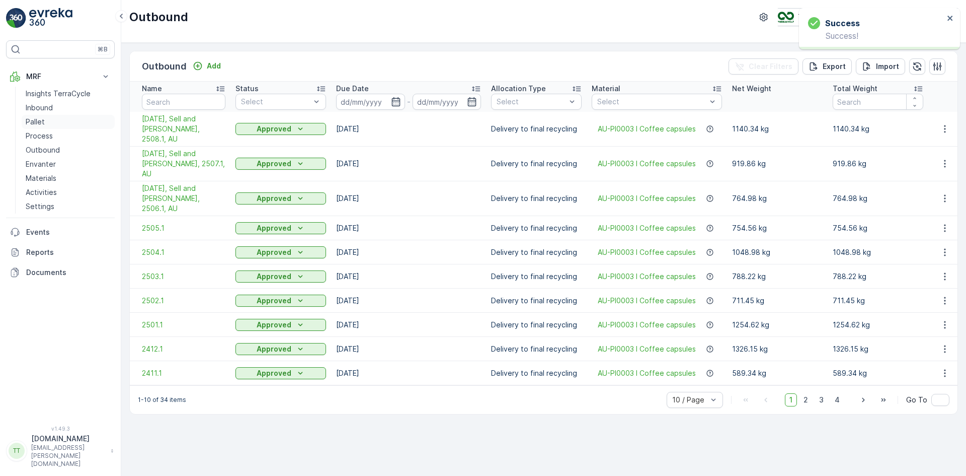
click at [47, 124] on link "Pallet" at bounding box center [68, 122] width 93 height 14
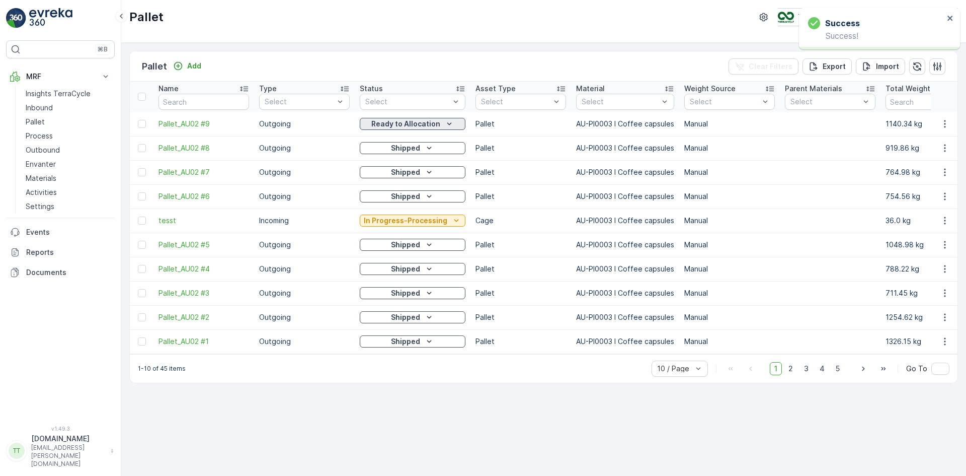
click at [390, 123] on p "Ready to Allocation" at bounding box center [405, 124] width 69 height 10
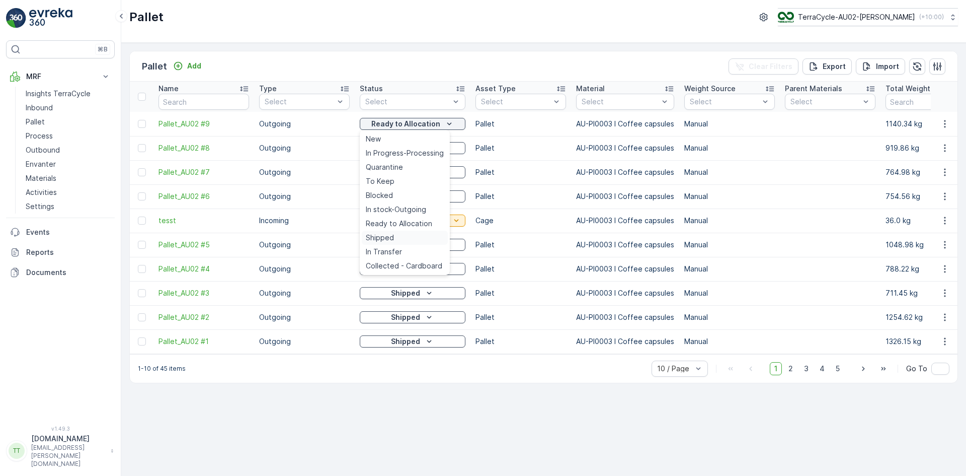
click at [385, 235] on span "Shipped" at bounding box center [380, 238] width 28 height 10
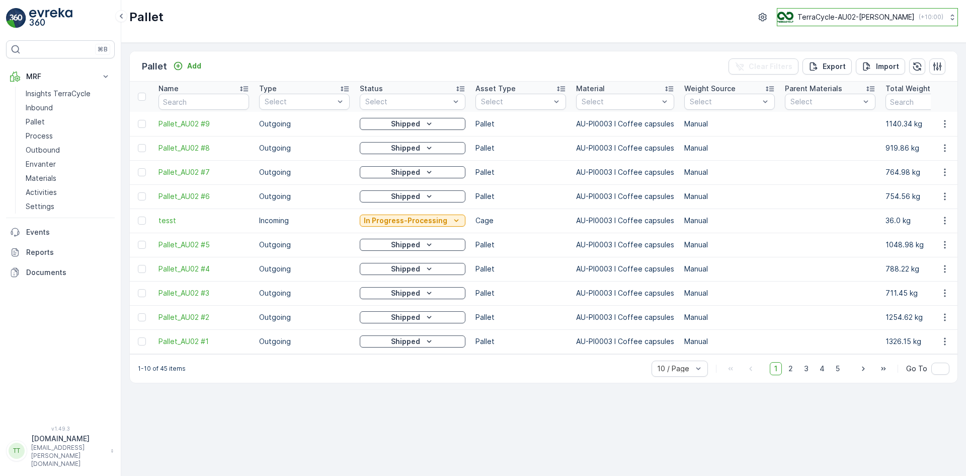
click at [840, 9] on button "TerraCycle-AU02-Sell&Parker ( +10:00 )" at bounding box center [867, 17] width 181 height 18
type input "at"
click at [830, 61] on span "TerraCycle-AT-MRF" at bounding box center [840, 62] width 112 height 10
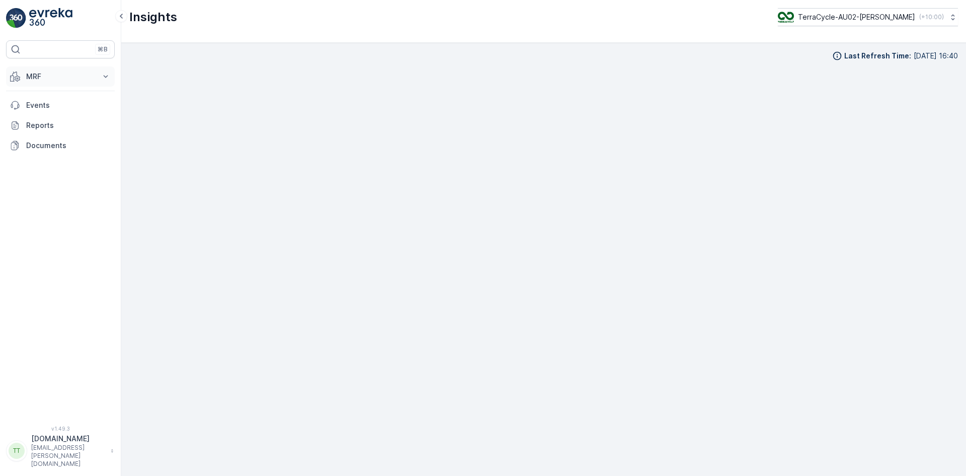
click at [38, 76] on p "MRF" at bounding box center [60, 76] width 68 height 10
click at [38, 107] on p "Inbound" at bounding box center [39, 108] width 27 height 10
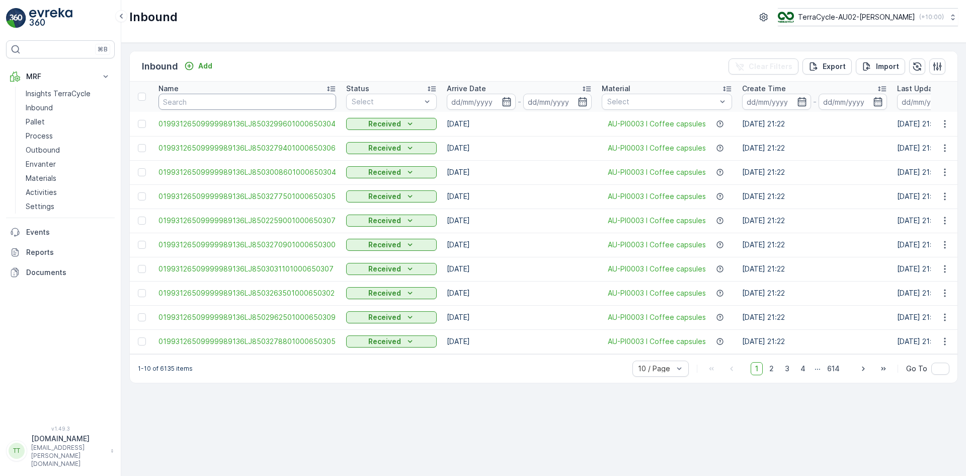
click at [189, 104] on input "text" at bounding box center [248, 102] width 178 height 16
paste input "01993126509999989136LJ8501691901000650305"
type input "01993126509999989136LJ8501691901000650305"
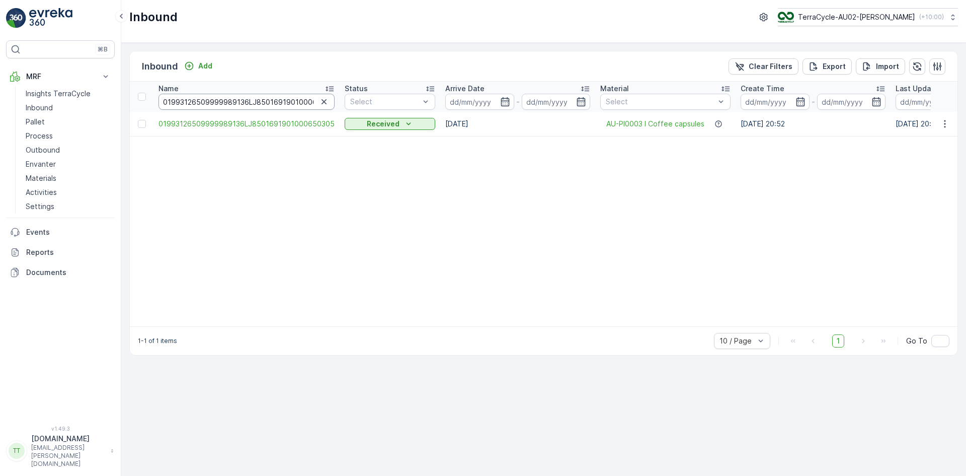
click at [251, 99] on input "01993126509999989136LJ8501691901000650305" at bounding box center [247, 102] width 176 height 16
paste input "835901000650307"
type input "01993126509999989136LJ8501835901000650307"
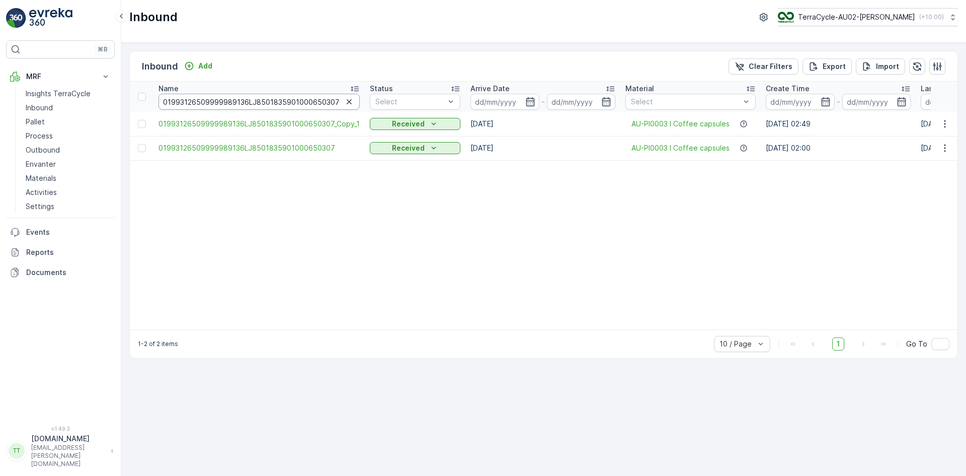
click at [278, 99] on input "01993126509999989136LJ8501835901000650307" at bounding box center [259, 102] width 201 height 16
paste input "060001000650308"
type input "01993126509999989136LJ8501060001000650308"
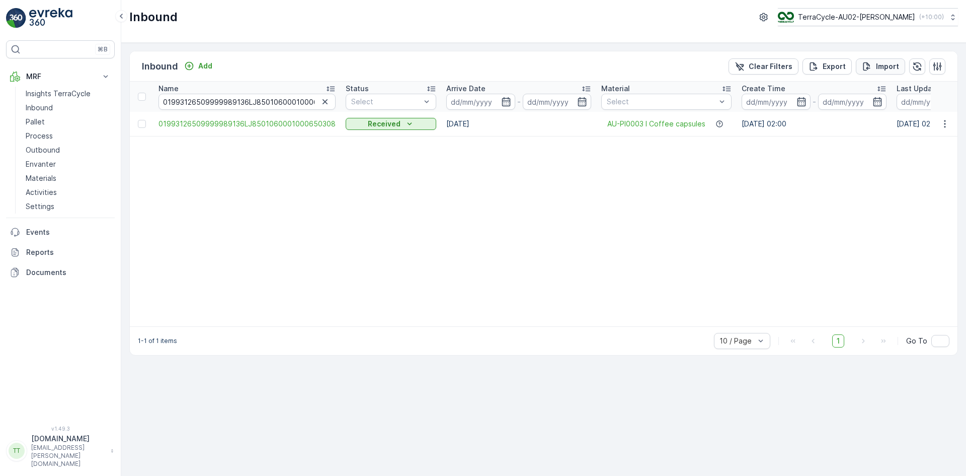
click at [884, 66] on p "Import" at bounding box center [887, 66] width 23 height 10
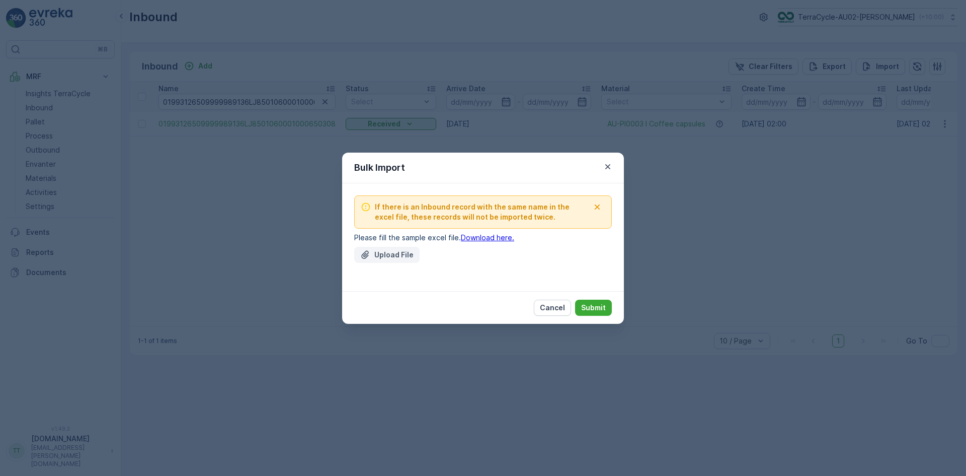
click at [387, 250] on p "Upload File" at bounding box center [393, 255] width 39 height 10
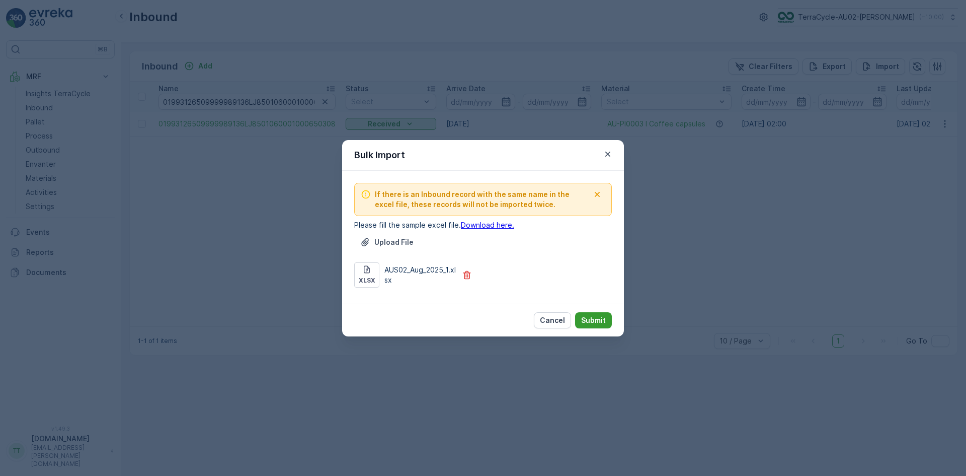
click at [604, 321] on p "Submit" at bounding box center [593, 320] width 25 height 10
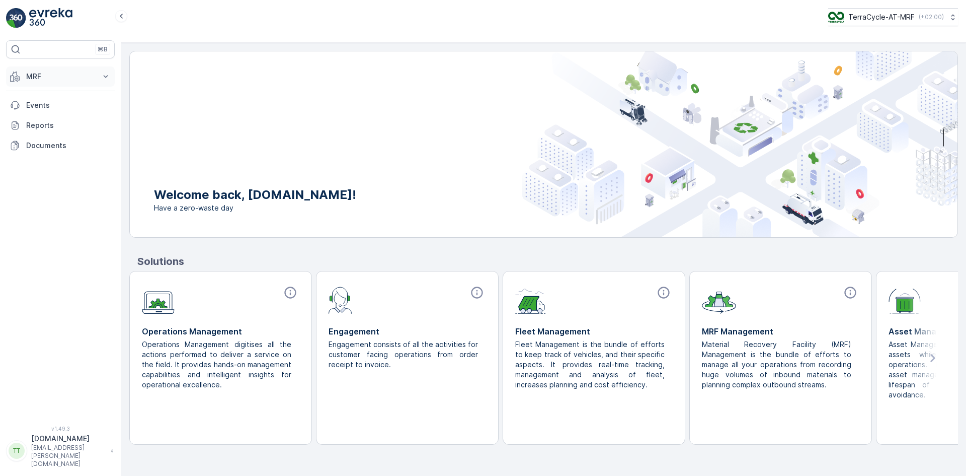
click at [31, 76] on p "MRF" at bounding box center [60, 76] width 68 height 10
click at [52, 133] on link "Process" at bounding box center [68, 136] width 93 height 14
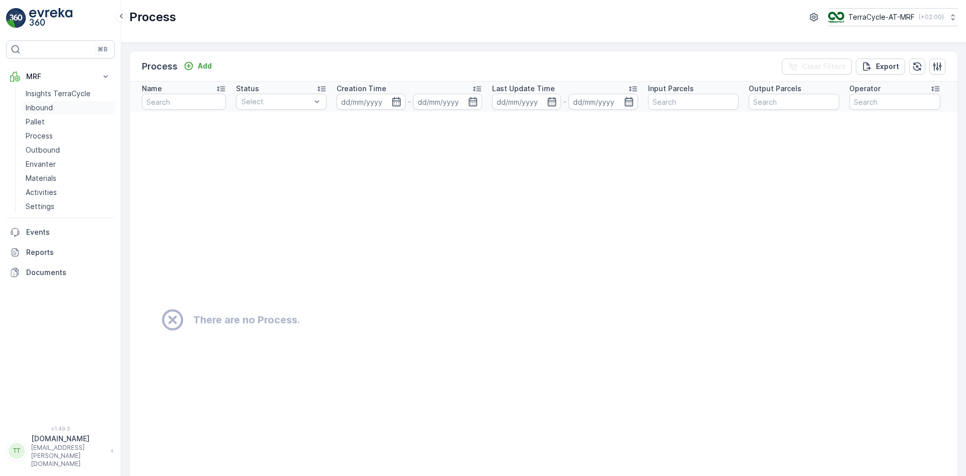
click at [43, 105] on p "Inbound" at bounding box center [39, 108] width 27 height 10
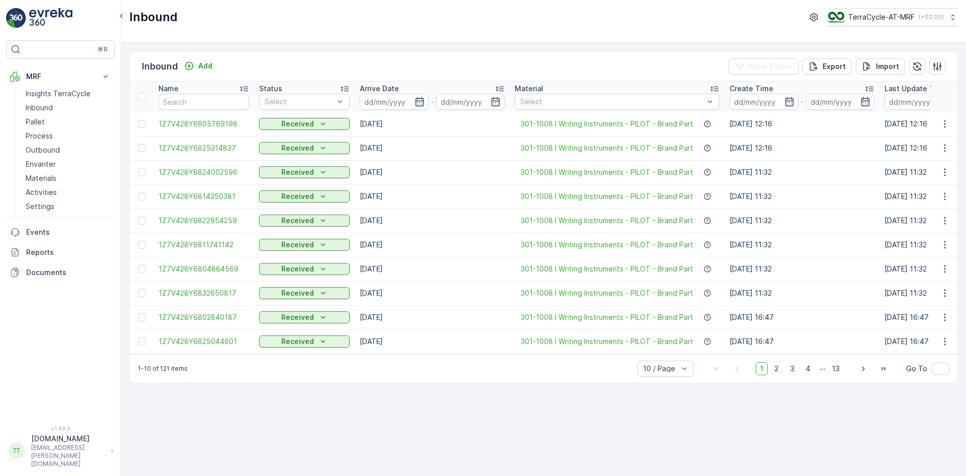
click at [822, 181] on td "13.05.2025 11:32" at bounding box center [802, 172] width 155 height 24
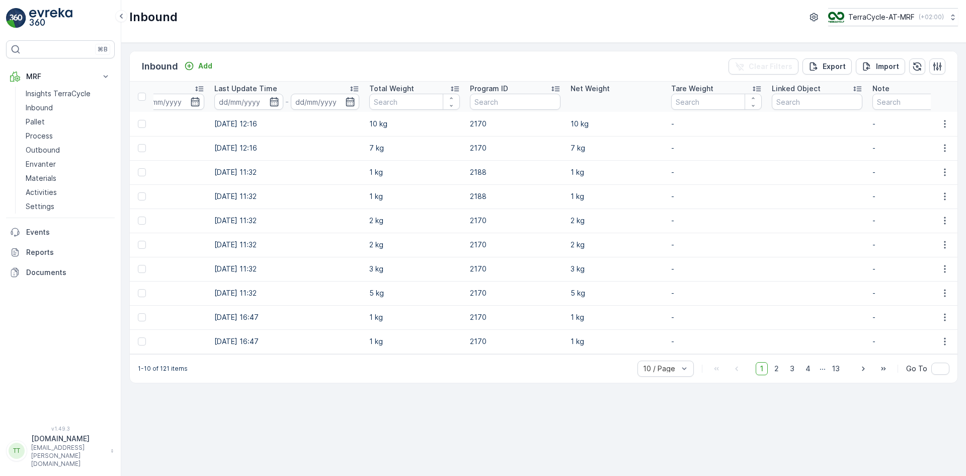
scroll to position [0, 667]
click at [500, 101] on input "text" at bounding box center [518, 102] width 91 height 16
type input "2170"
click at [554, 103] on icon "button" at bounding box center [553, 101] width 5 height 5
click at [884, 58] on button "Import" at bounding box center [880, 66] width 49 height 16
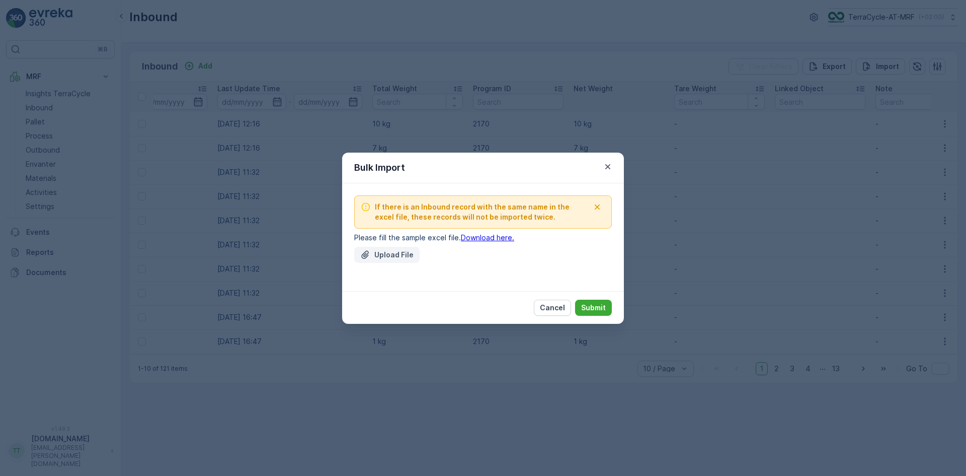
click at [382, 247] on button "Upload File" at bounding box center [386, 255] width 65 height 16
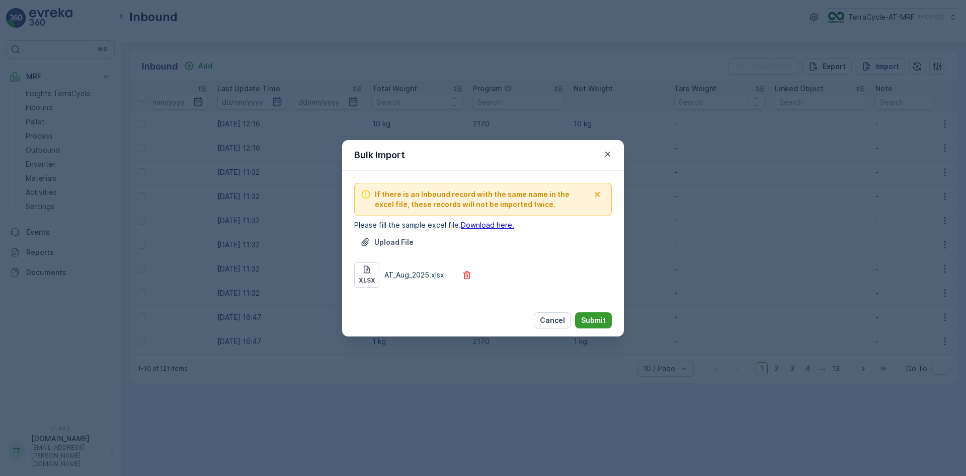
click at [595, 317] on p "Submit" at bounding box center [593, 320] width 25 height 10
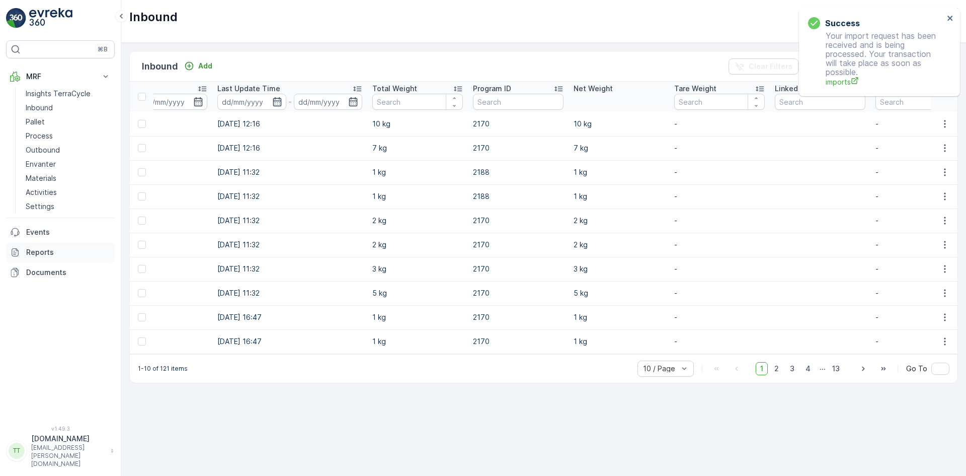
click at [43, 250] on p "Reports" at bounding box center [68, 252] width 85 height 10
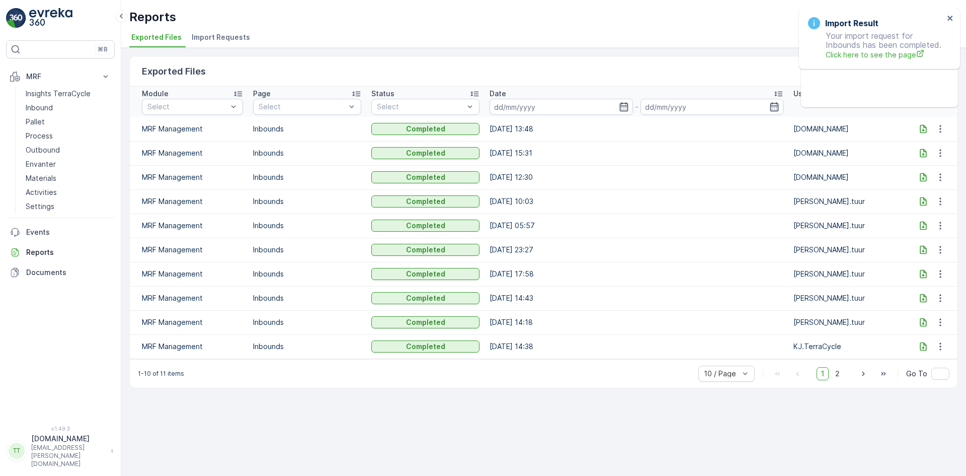
click at [217, 37] on span "Import Requests" at bounding box center [221, 37] width 58 height 10
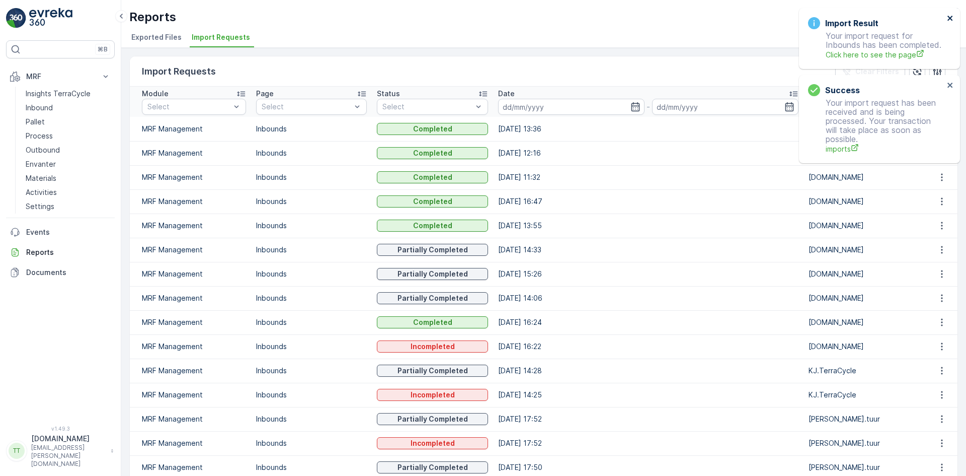
click at [952, 19] on icon "close" at bounding box center [950, 18] width 7 height 8
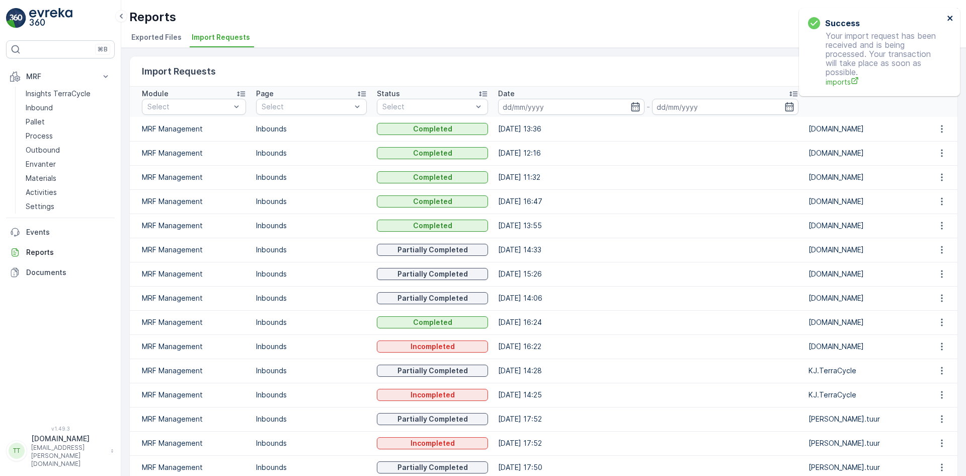
click at [952, 19] on icon "close" at bounding box center [950, 18] width 7 height 8
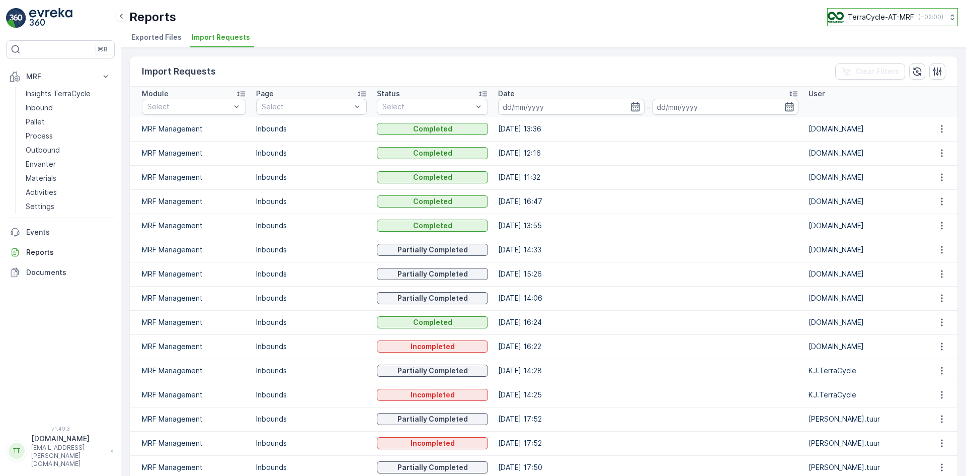
click at [878, 12] on p "TerraCycle-AT-MRF" at bounding box center [881, 17] width 66 height 10
type input "be"
click at [893, 65] on span "TerraCycle-BE-MRF" at bounding box center [891, 62] width 112 height 10
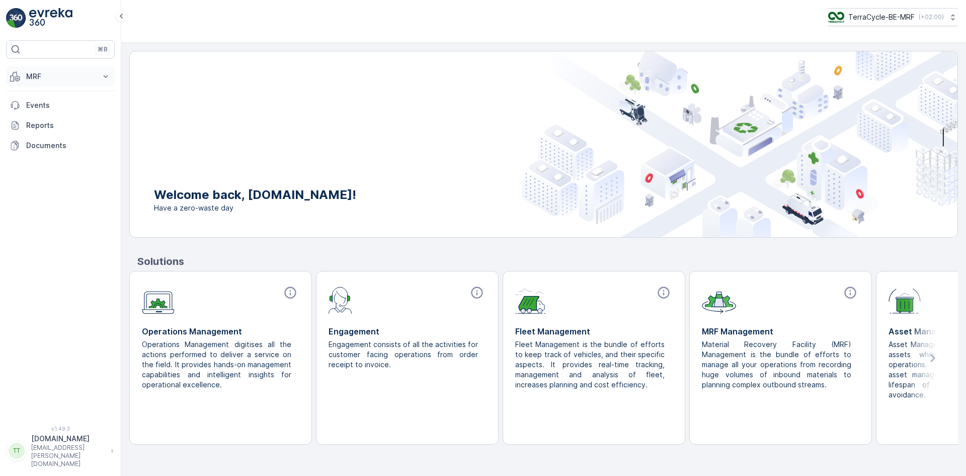
click at [52, 71] on button "MRF" at bounding box center [60, 76] width 109 height 20
click at [43, 108] on p "Inbound" at bounding box center [39, 108] width 27 height 10
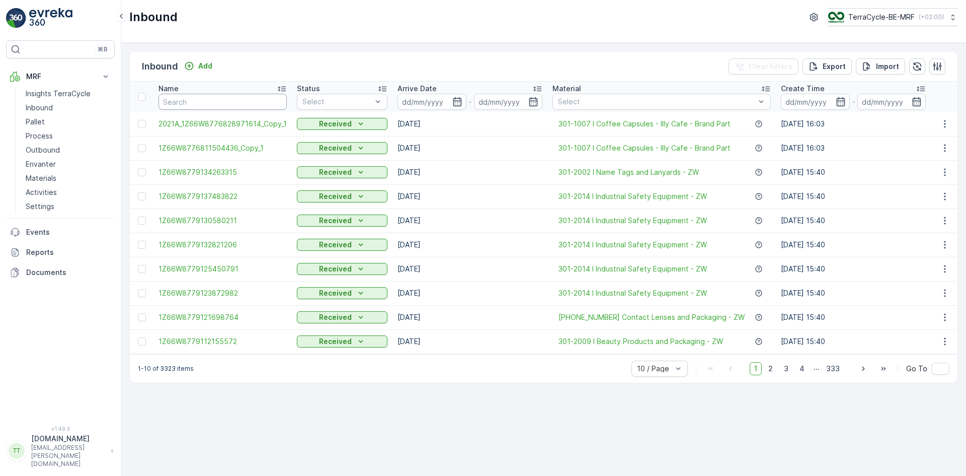
click at [189, 102] on input "text" at bounding box center [223, 102] width 128 height 16
paste input "1Z66W8779112155572"
type input "1Z66W8779112155572"
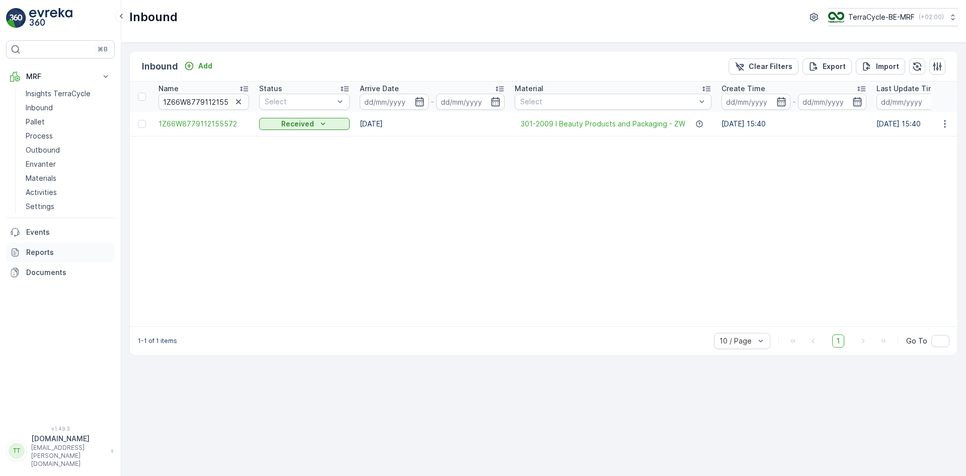
click at [45, 251] on p "Reports" at bounding box center [68, 252] width 85 height 10
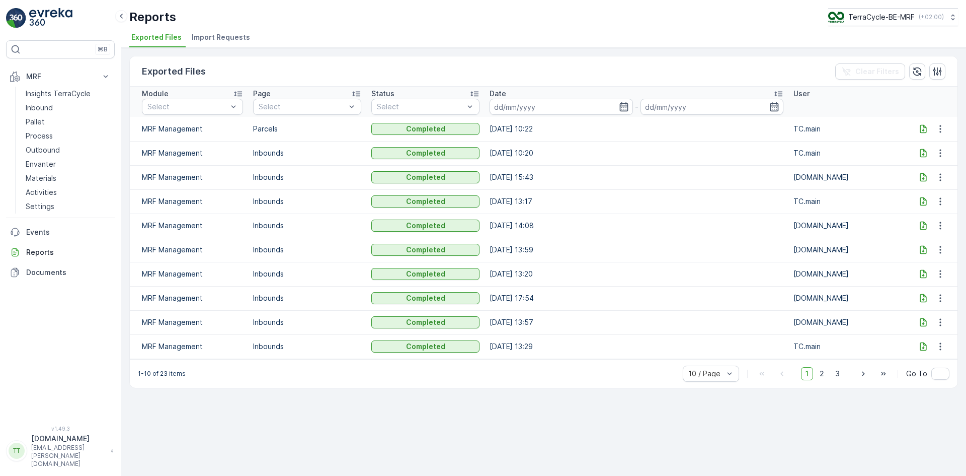
click at [231, 36] on span "Import Requests" at bounding box center [221, 37] width 58 height 10
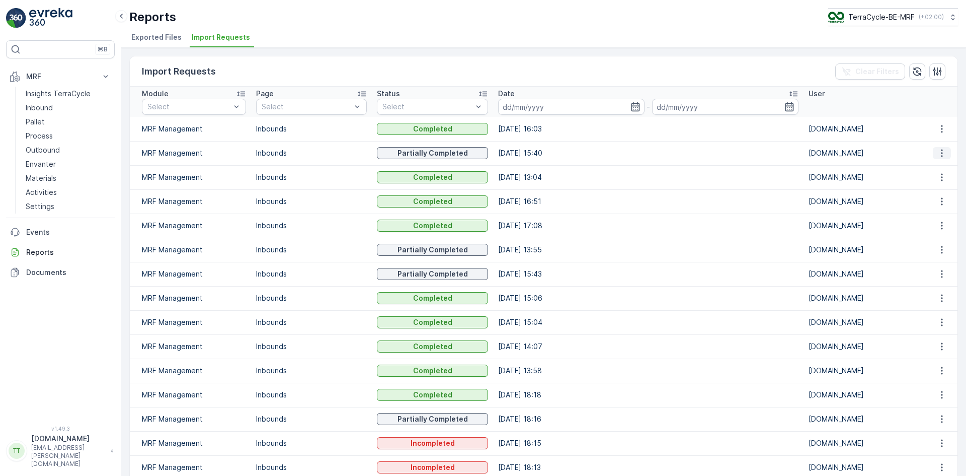
click at [935, 158] on button "button" at bounding box center [942, 153] width 18 height 12
click at [936, 168] on span "See More Details" at bounding box center [933, 168] width 58 height 10
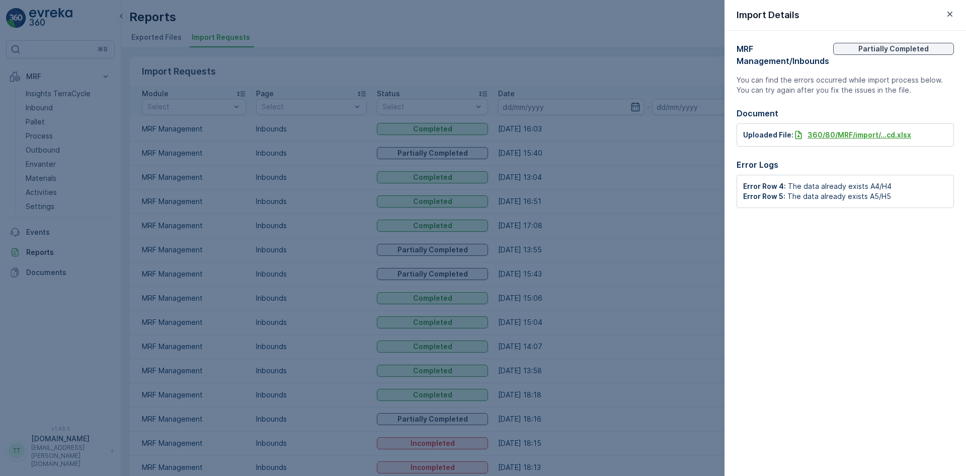
click at [833, 132] on p "360/80/MRF/import/...cd.xlsx" at bounding box center [860, 135] width 104 height 10
click at [951, 12] on icon "button" at bounding box center [950, 14] width 10 height 10
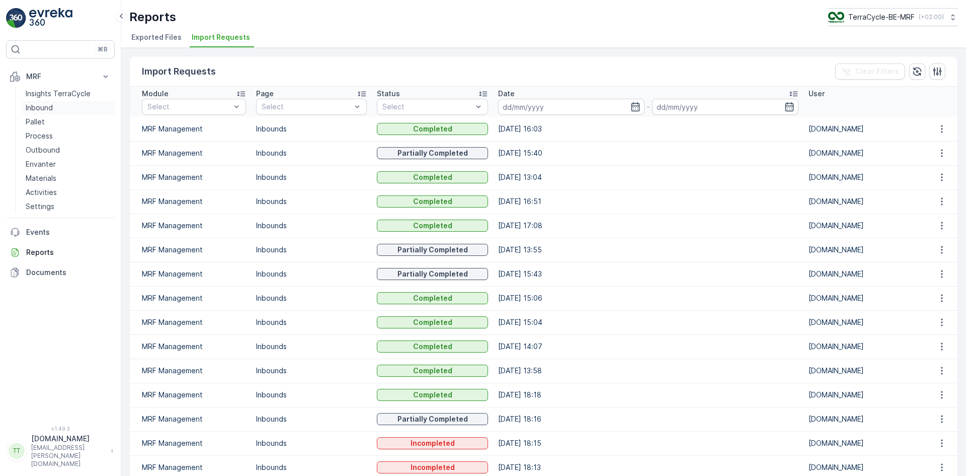
click at [46, 107] on p "Inbound" at bounding box center [39, 108] width 27 height 10
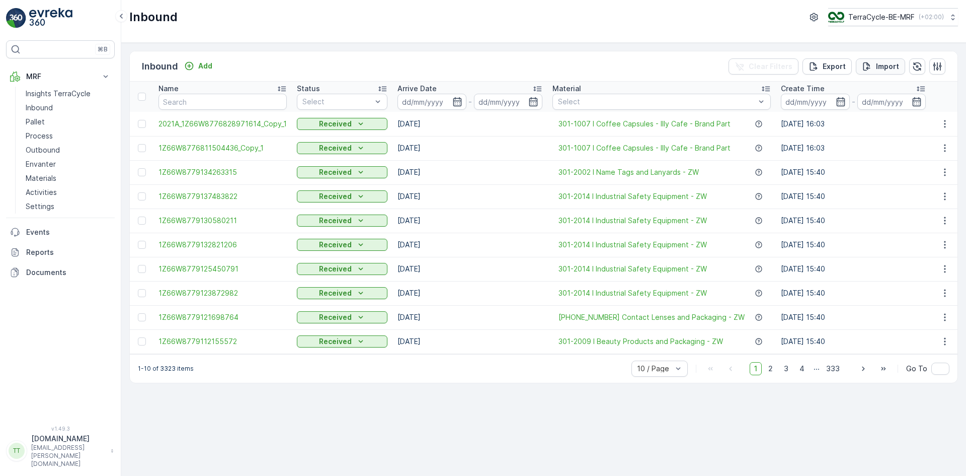
click at [893, 66] on p "Import" at bounding box center [887, 66] width 23 height 10
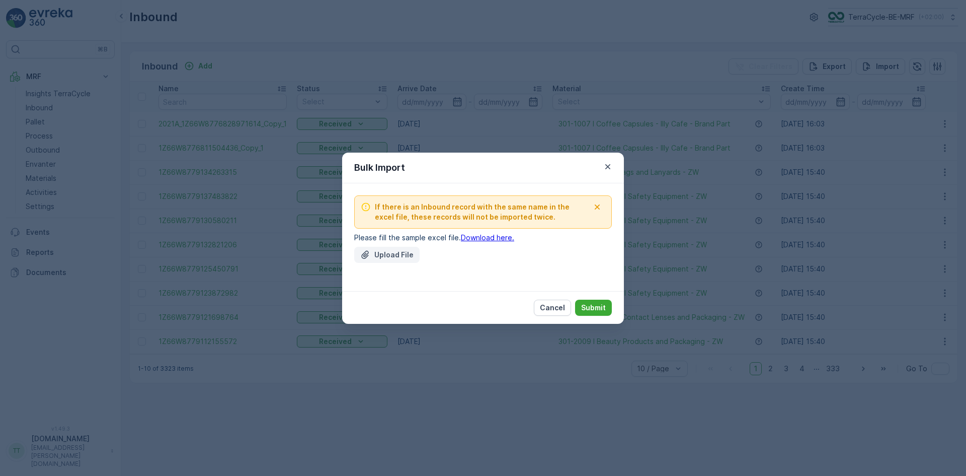
click at [384, 251] on p "Upload File" at bounding box center [393, 255] width 39 height 10
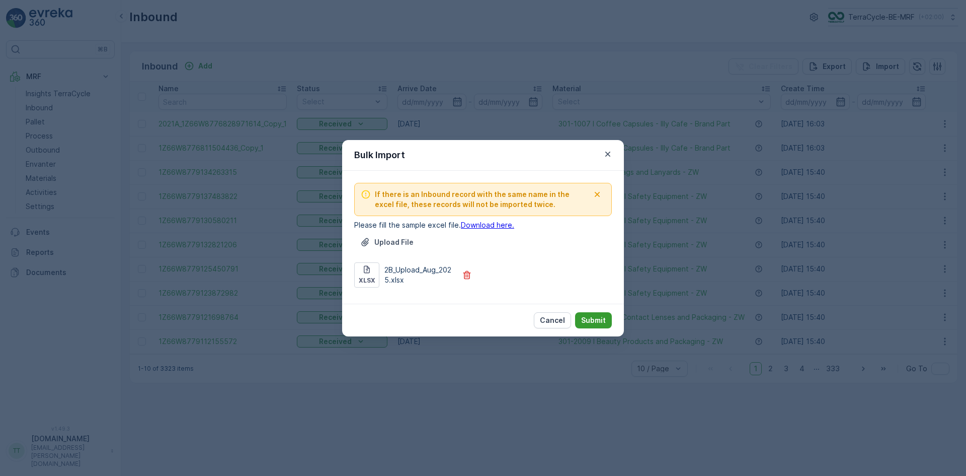
click at [595, 320] on p "Submit" at bounding box center [593, 320] width 25 height 10
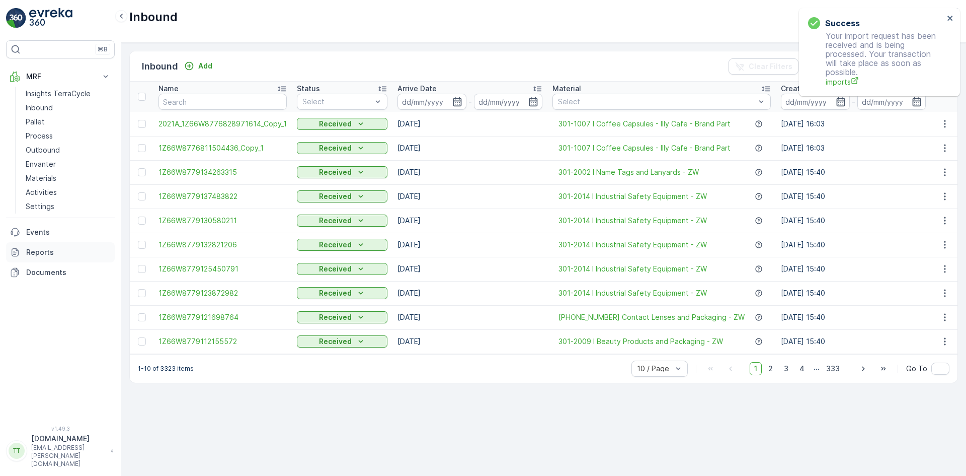
click at [29, 244] on link "Reports" at bounding box center [60, 252] width 109 height 20
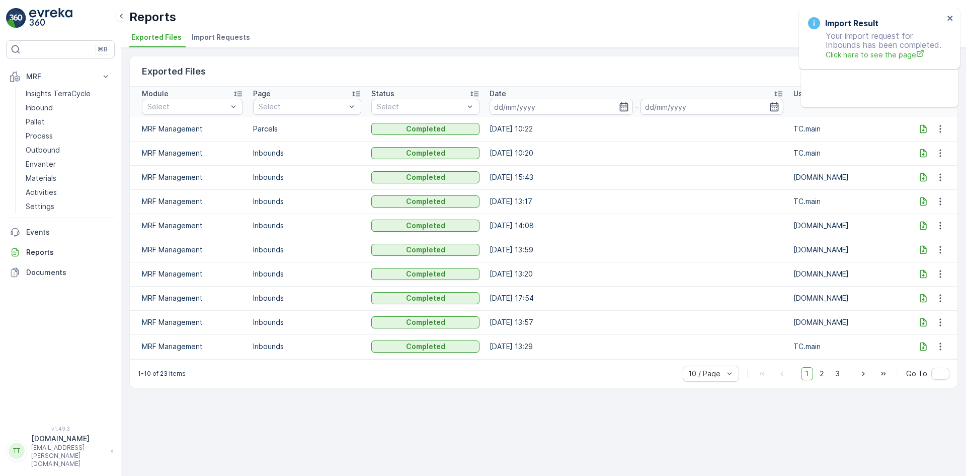
click at [228, 33] on span "Import Requests" at bounding box center [221, 37] width 58 height 10
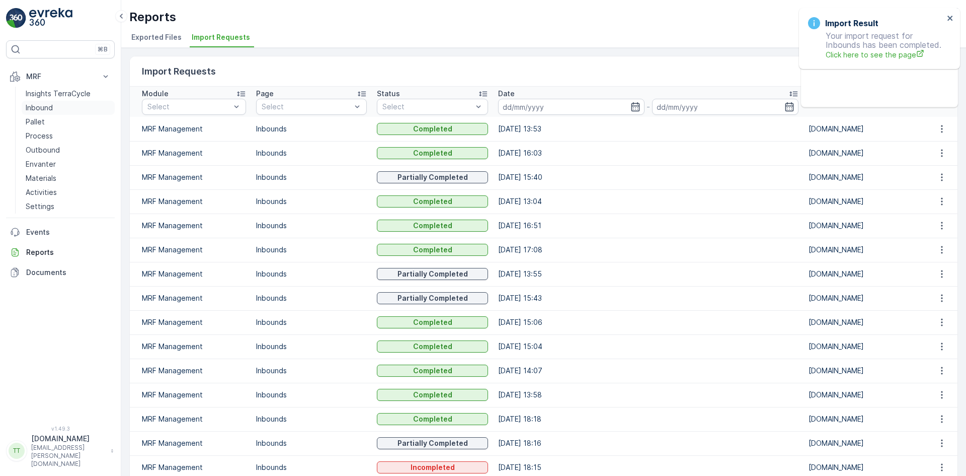
click at [31, 109] on p "Inbound" at bounding box center [39, 108] width 27 height 10
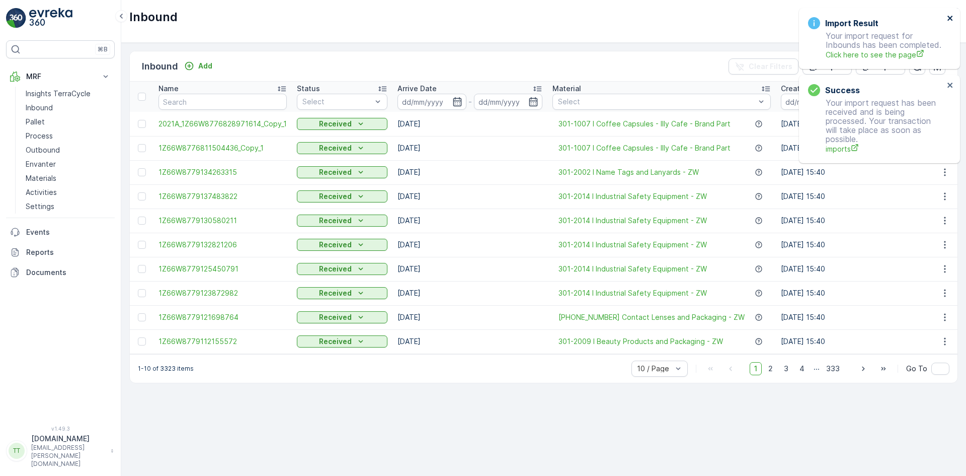
click at [949, 16] on icon "close" at bounding box center [950, 18] width 5 height 5
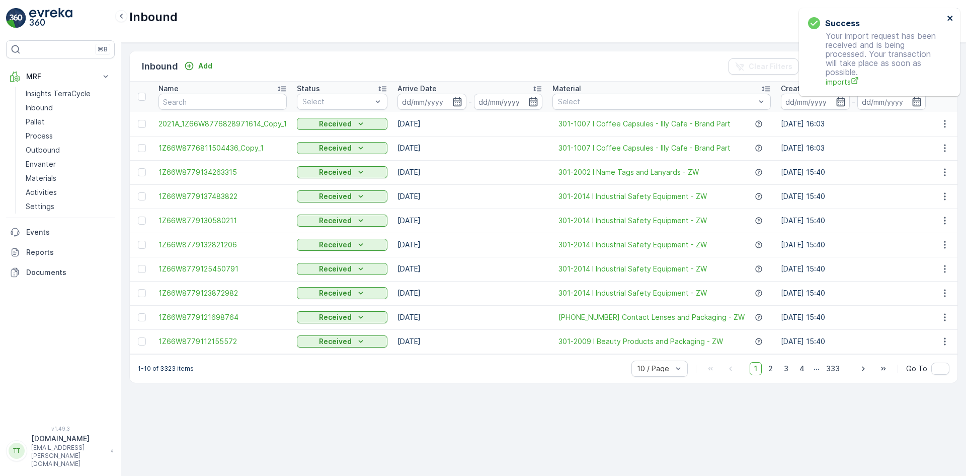
click at [949, 16] on icon "close" at bounding box center [950, 18] width 5 height 5
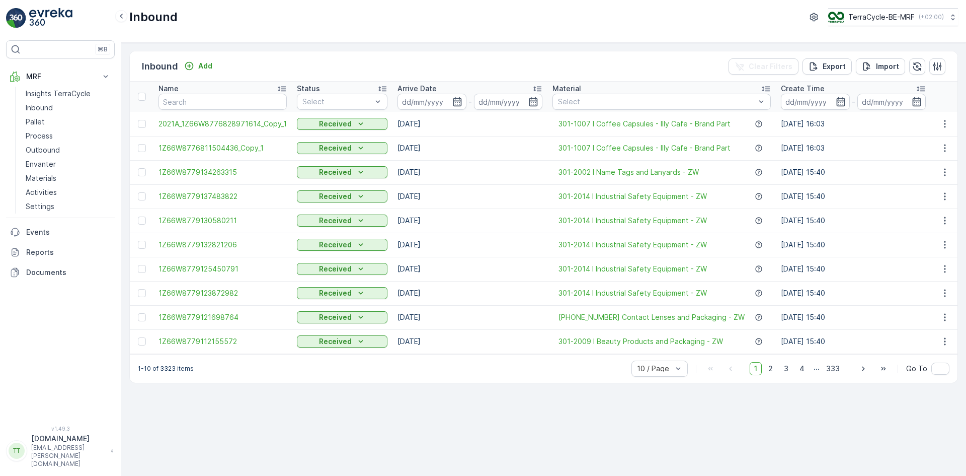
click at [872, 11] on button "TerraCycle-BE-MRF ( +02:00 )" at bounding box center [894, 17] width 130 height 18
type input "ch"
click at [854, 63] on span "TerraCycle-CH-MRF" at bounding box center [891, 62] width 112 height 10
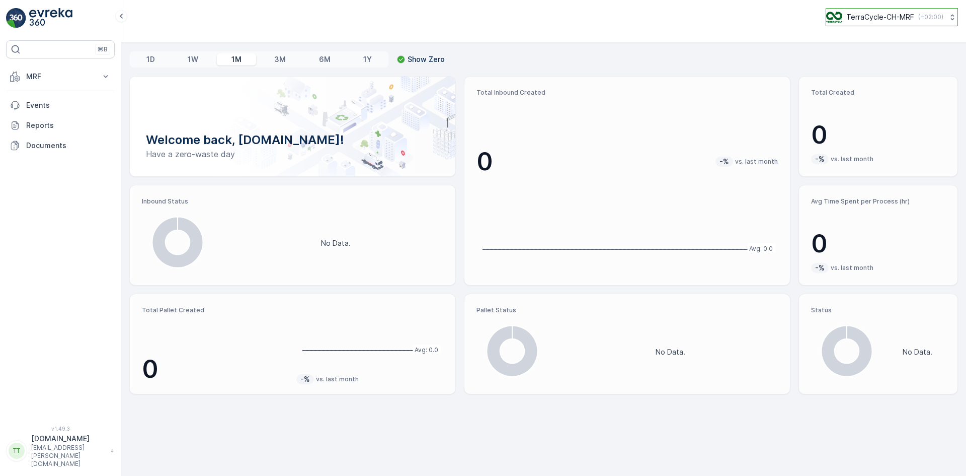
click at [884, 15] on p "TerraCycle-CH-MRF" at bounding box center [881, 17] width 68 height 10
type input "de"
click at [876, 61] on span "TerraCycle-DE-MRF" at bounding box center [889, 62] width 112 height 10
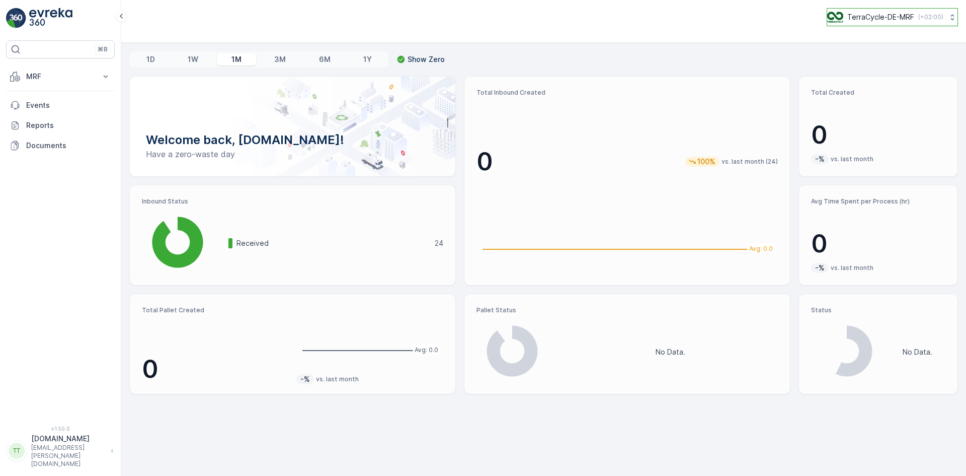
click at [884, 18] on p "TerraCycle-DE-MRF" at bounding box center [881, 17] width 67 height 10
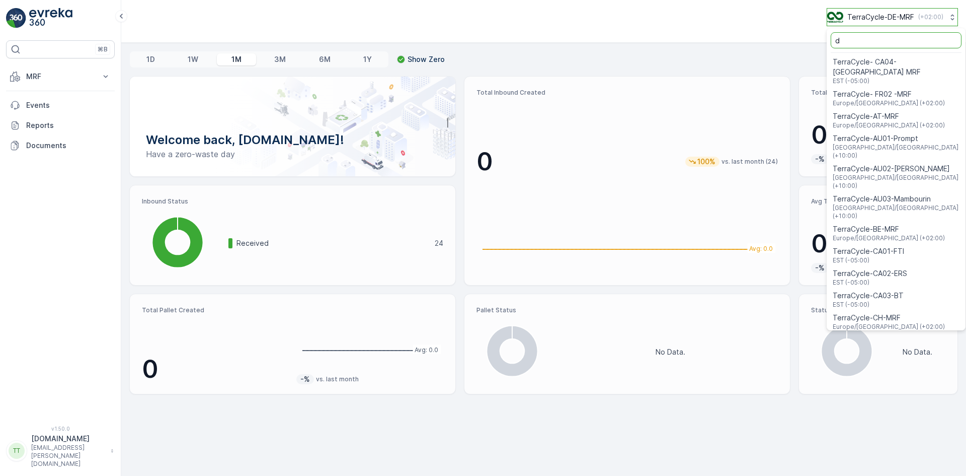
type input "de"
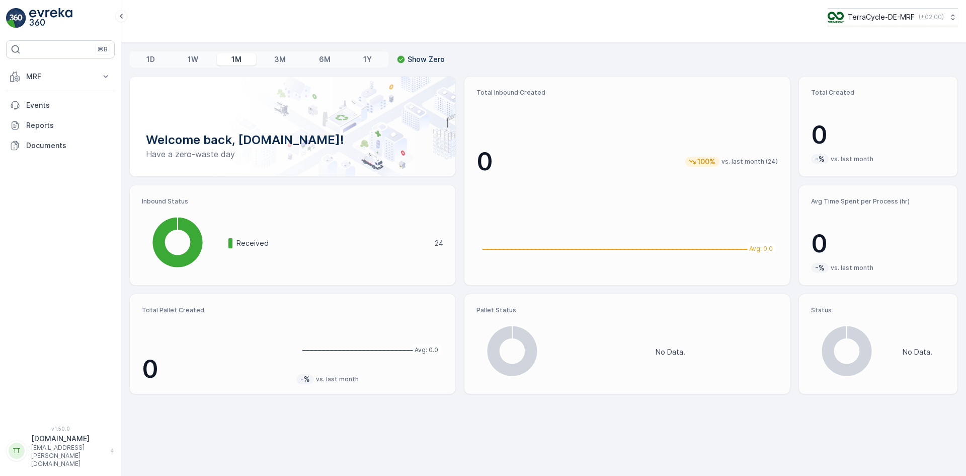
click at [658, 23] on div "TerraCycle-DE-MRF ( +02:00 )" at bounding box center [543, 17] width 829 height 18
click at [28, 70] on button "MRF" at bounding box center [60, 76] width 109 height 20
click at [45, 107] on p "Inbound" at bounding box center [39, 108] width 27 height 10
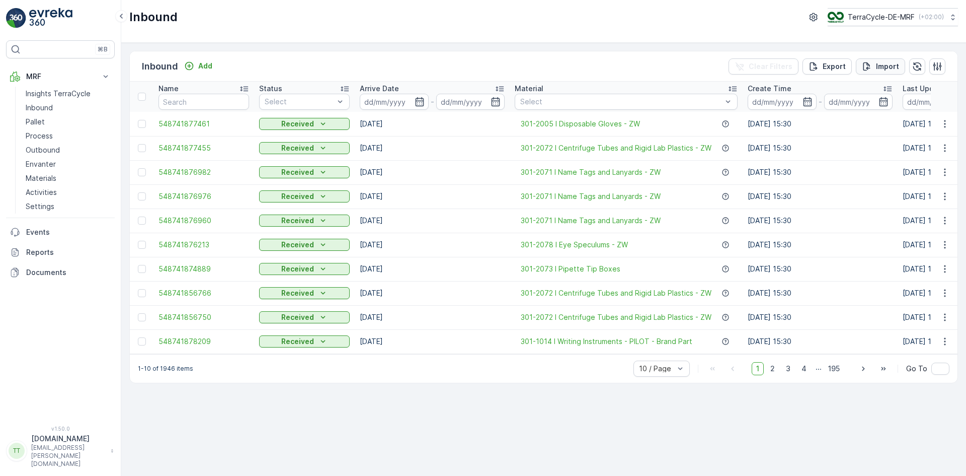
click at [887, 67] on p "Import" at bounding box center [887, 66] width 23 height 10
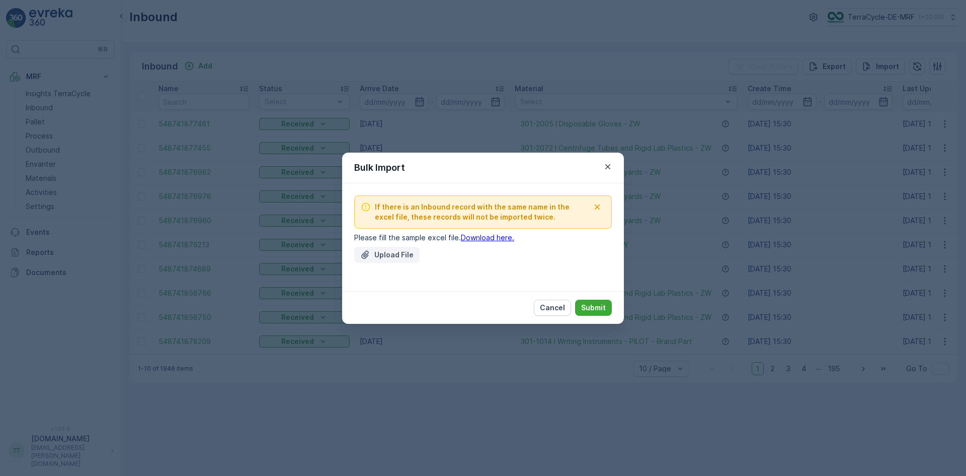
click at [369, 254] on icon "Upload File" at bounding box center [365, 255] width 10 height 10
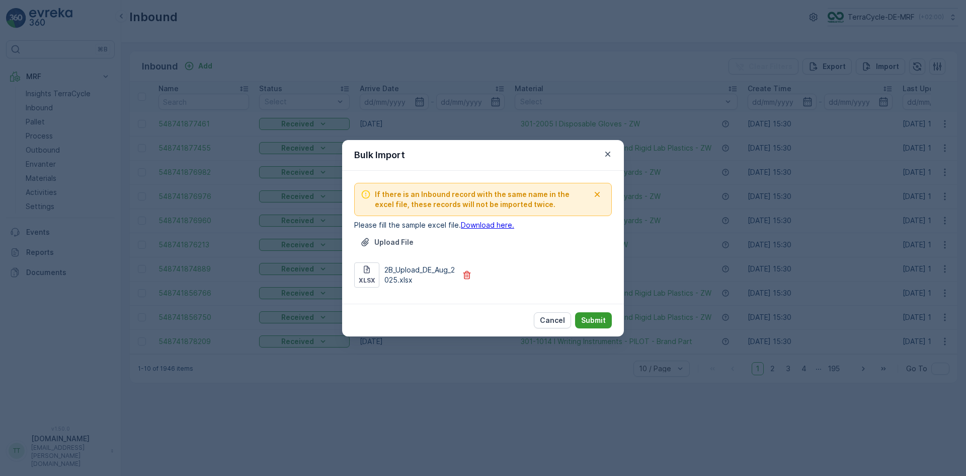
click at [588, 321] on p "Submit" at bounding box center [593, 320] width 25 height 10
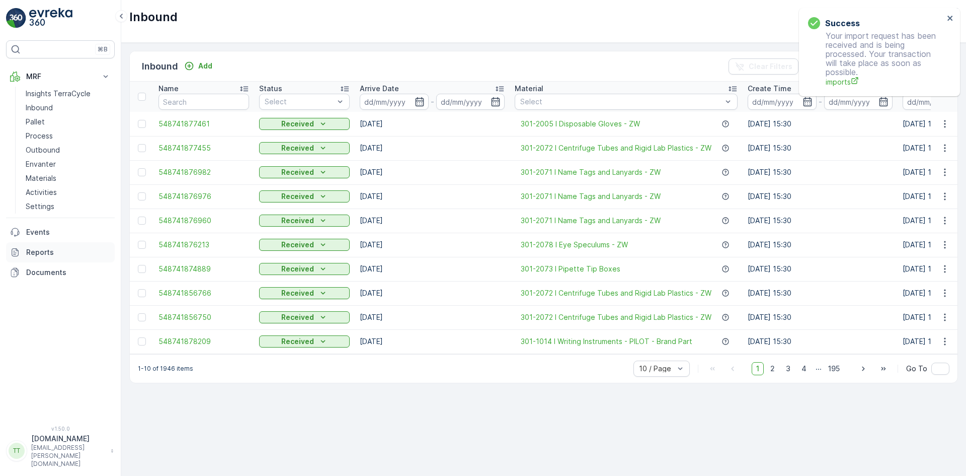
click at [50, 252] on p "Reports" at bounding box center [68, 252] width 85 height 10
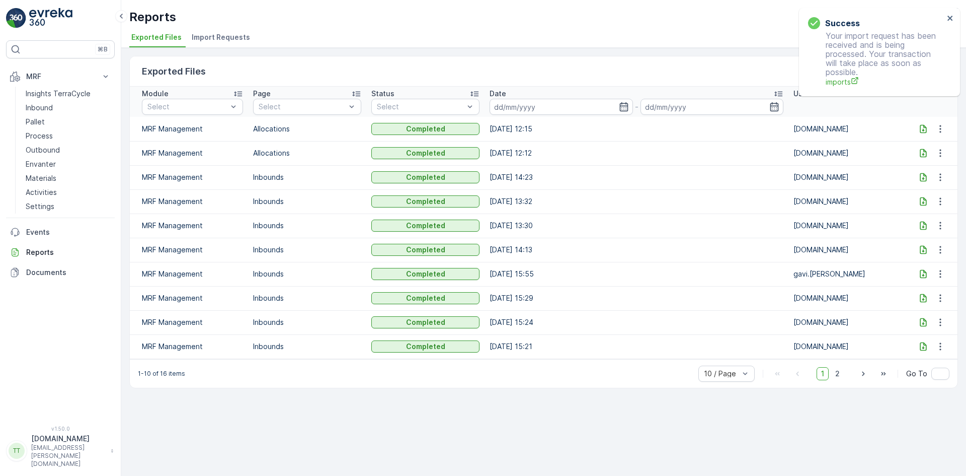
click at [214, 37] on span "Import Requests" at bounding box center [221, 37] width 58 height 10
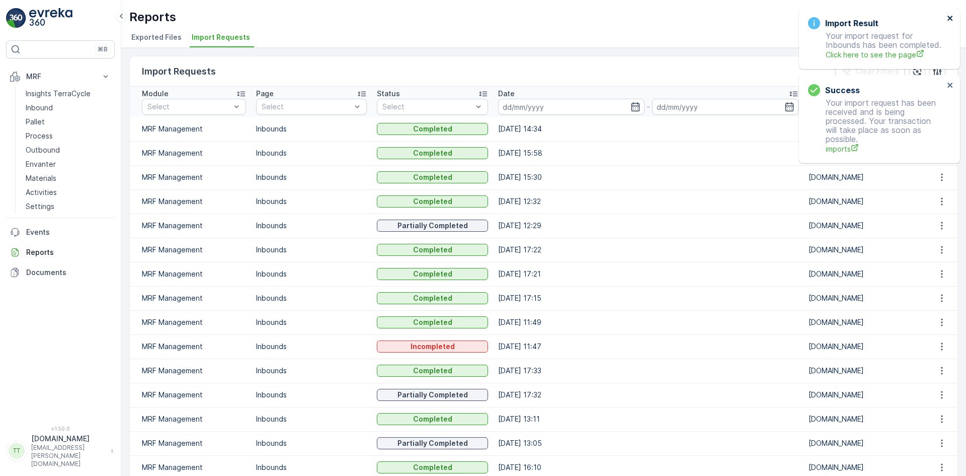
click at [951, 17] on icon "close" at bounding box center [950, 18] width 5 height 5
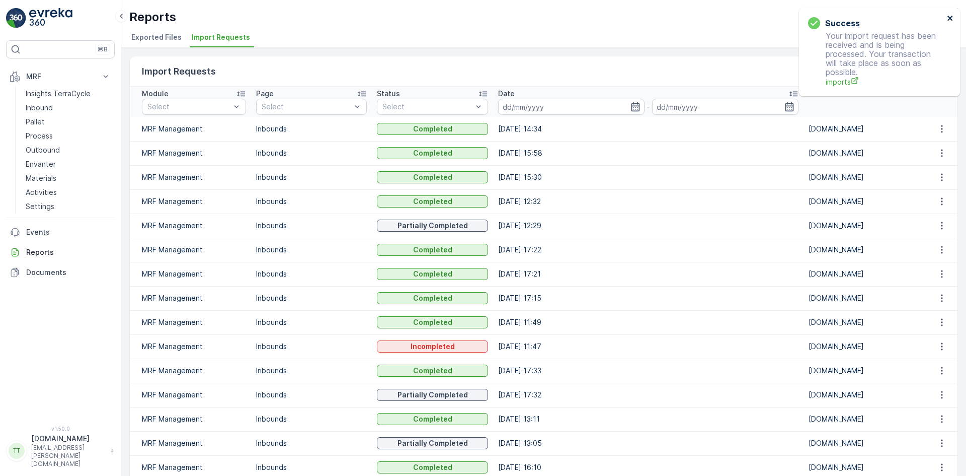
click at [949, 17] on icon "close" at bounding box center [950, 18] width 5 height 5
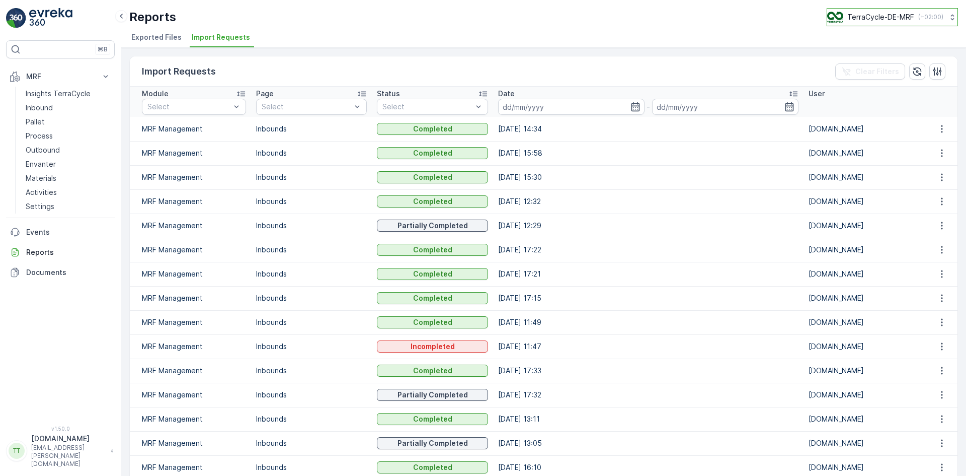
click at [870, 13] on p "TerraCycle-DE-MRF" at bounding box center [881, 17] width 67 height 10
type input "dk"
click at [860, 68] on span "Europe/[GEOGRAPHIC_DATA] (+02:00)" at bounding box center [890, 71] width 112 height 8
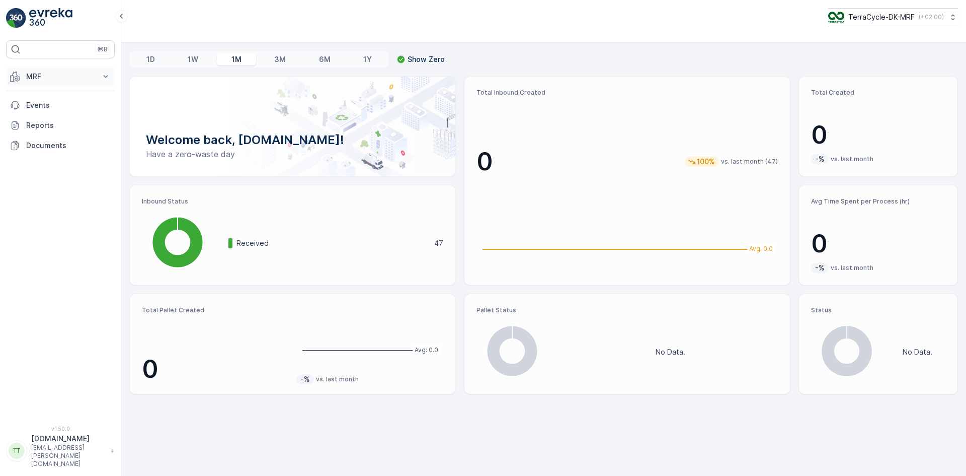
click at [41, 78] on p "MRF" at bounding box center [60, 76] width 68 height 10
click at [44, 106] on p "Inbound" at bounding box center [39, 108] width 27 height 10
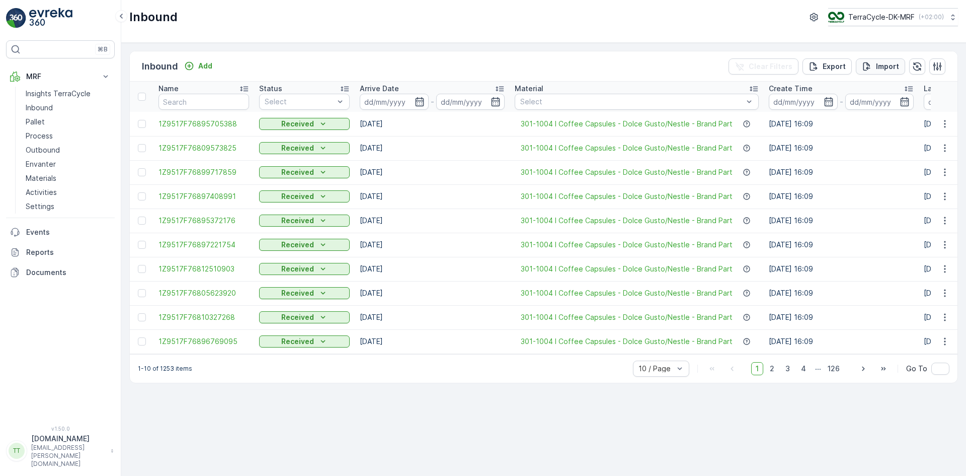
click at [880, 66] on p "Import" at bounding box center [887, 66] width 23 height 10
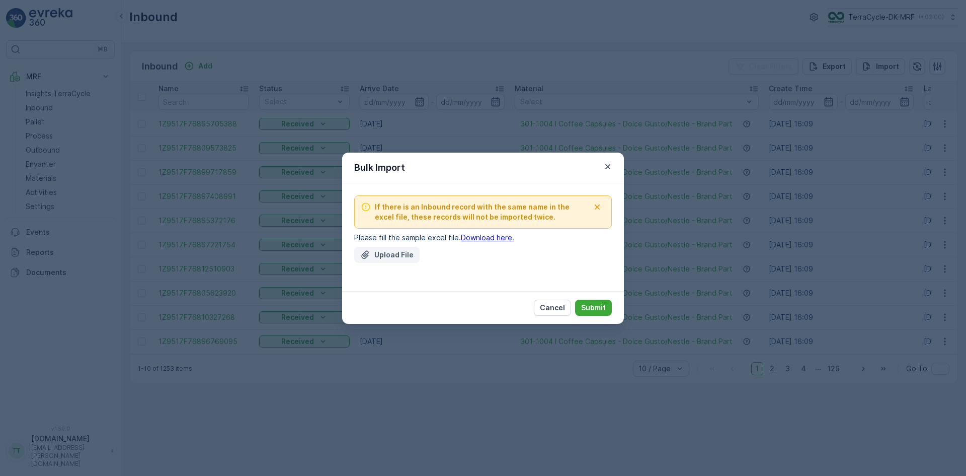
click at [378, 258] on p "Upload File" at bounding box center [393, 255] width 39 height 10
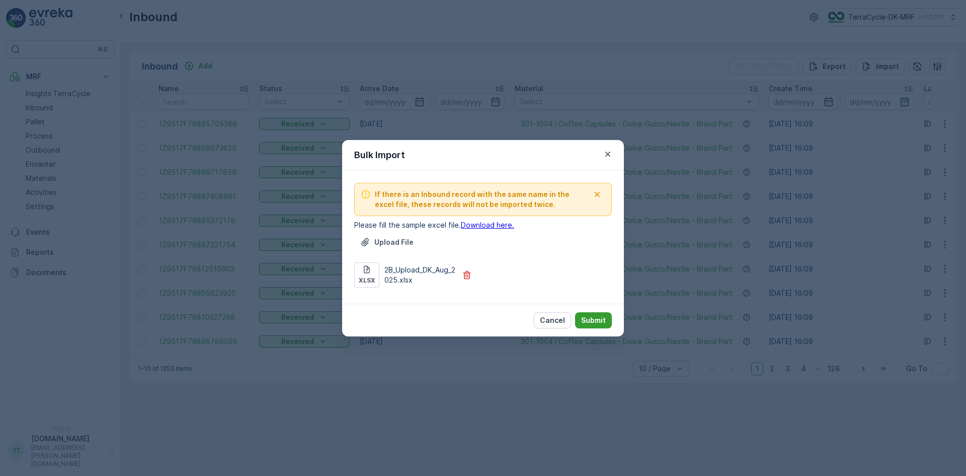
click at [600, 318] on p "Submit" at bounding box center [593, 320] width 25 height 10
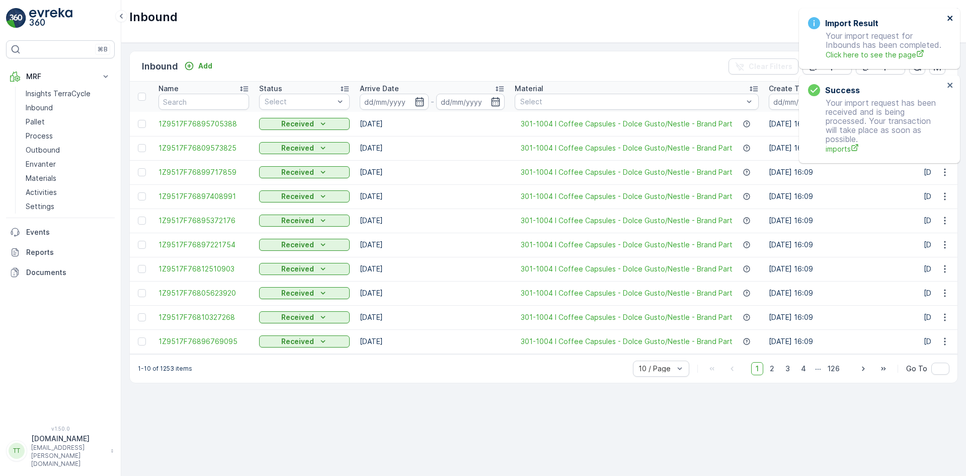
click at [951, 18] on icon "close" at bounding box center [950, 18] width 5 height 5
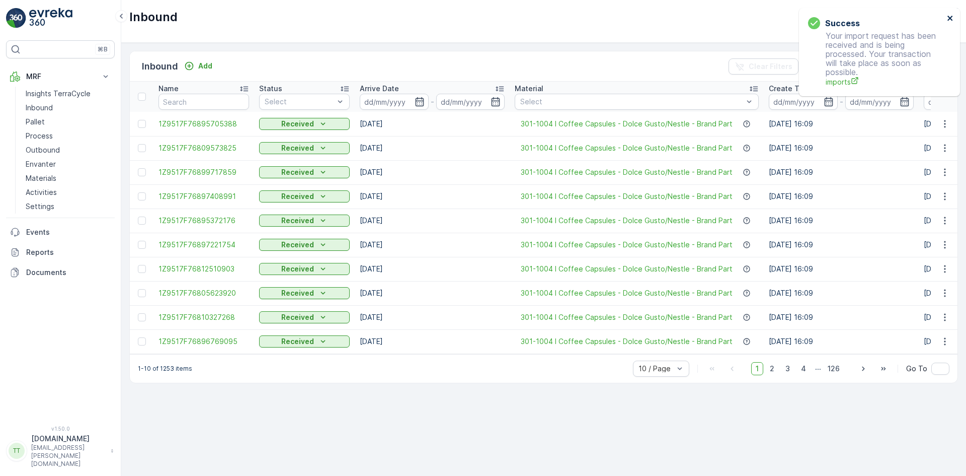
click at [951, 18] on icon "close" at bounding box center [950, 18] width 5 height 5
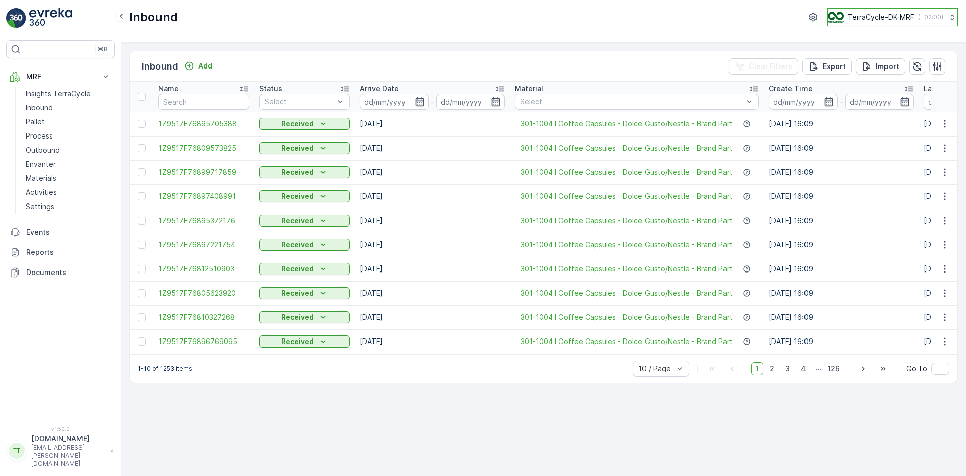
click at [872, 14] on p "TerraCycle-DK-MRF" at bounding box center [881, 17] width 66 height 10
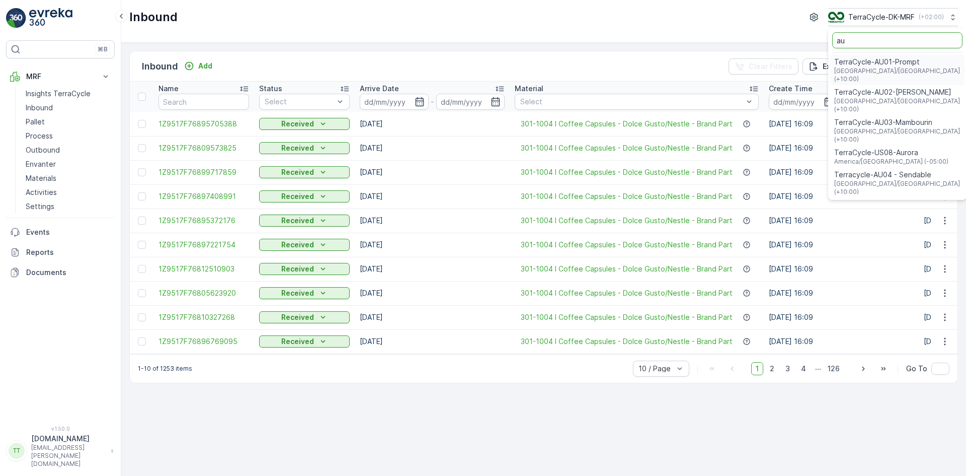
type input "au"
click at [876, 59] on span "TerraCycle-AU01-Prompt" at bounding box center [898, 62] width 126 height 10
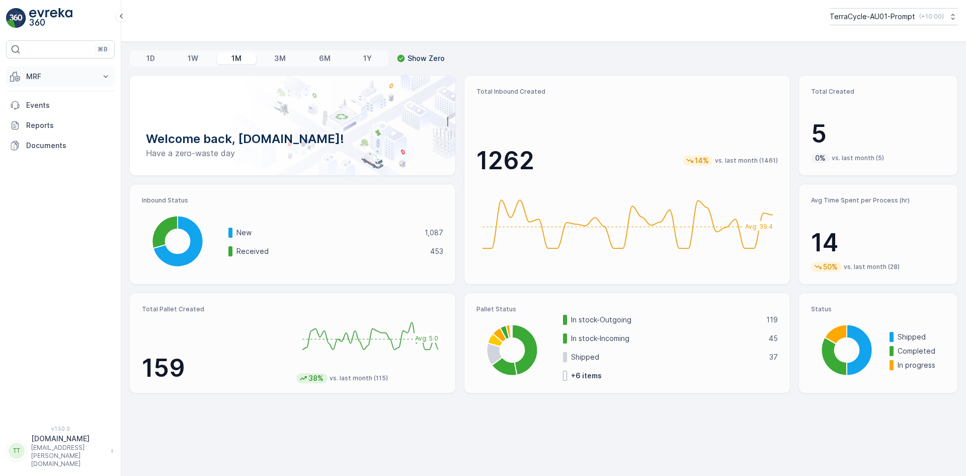
click at [36, 72] on p "MRF" at bounding box center [60, 76] width 68 height 10
click at [51, 147] on p "Outbound" at bounding box center [43, 150] width 34 height 10
